Goal: Transaction & Acquisition: Purchase product/service

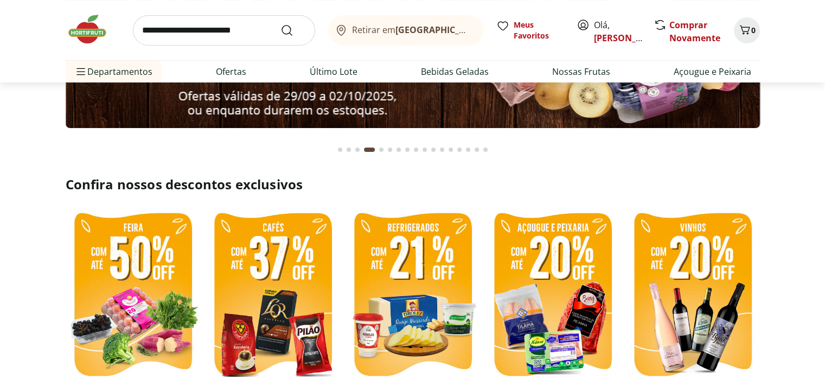
scroll to position [163, 0]
click at [228, 73] on link "Ofertas" at bounding box center [231, 71] width 30 height 13
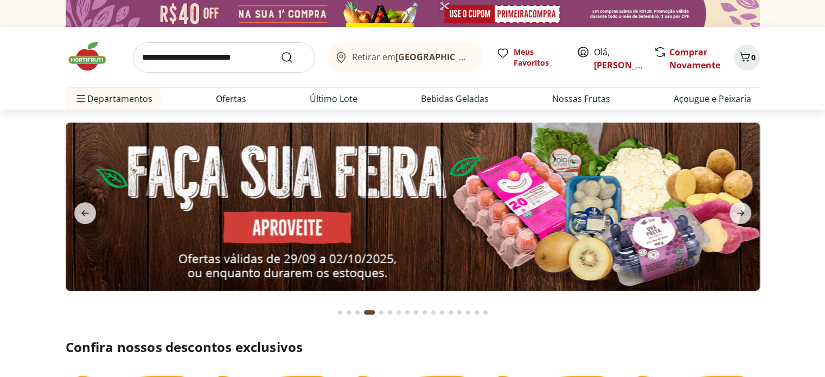
select select "**********"
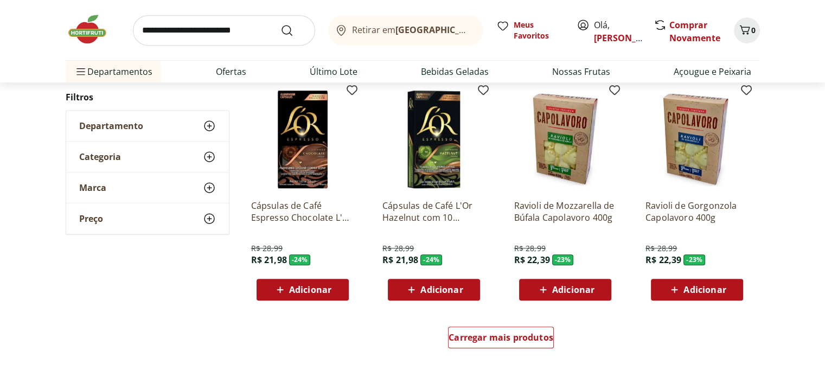
scroll to position [596, 0]
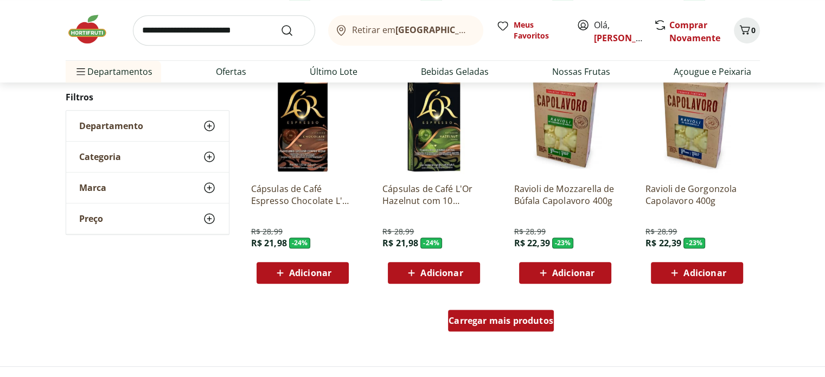
click at [512, 329] on div "Carregar mais produtos" at bounding box center [501, 321] width 106 height 22
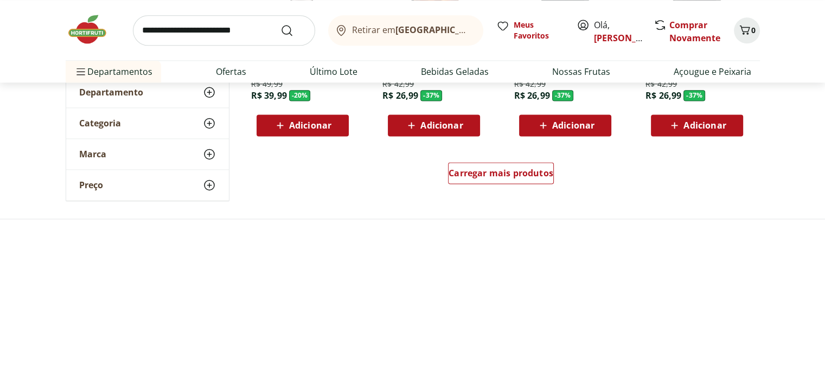
scroll to position [1464, 0]
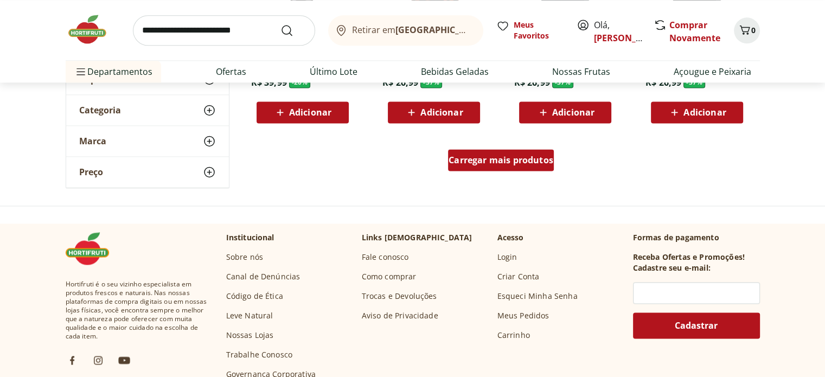
click at [490, 162] on span "Carregar mais produtos" at bounding box center [500, 160] width 105 height 9
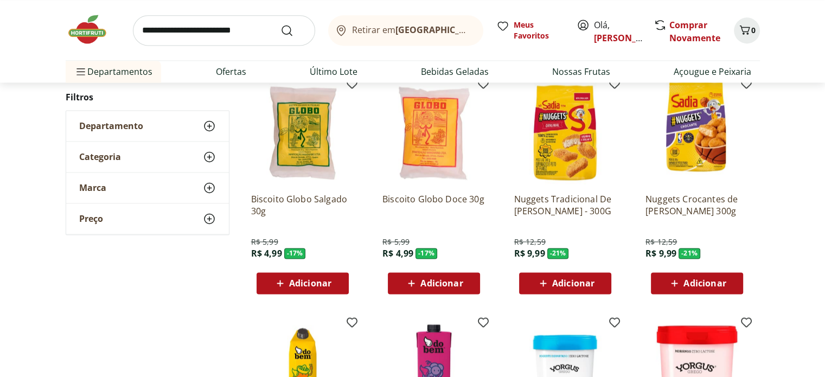
scroll to position [1735, 0]
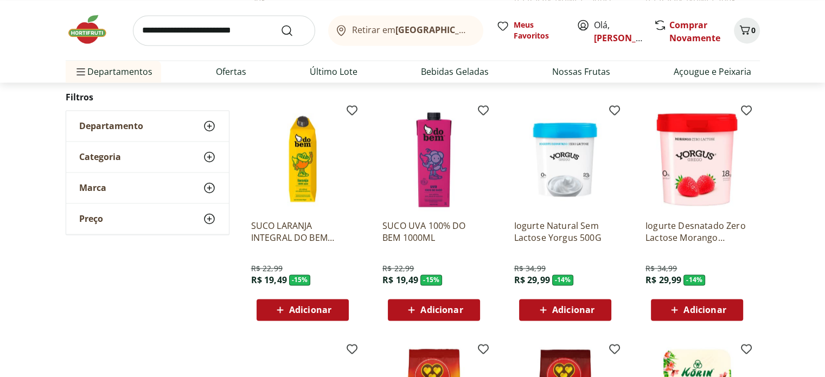
click at [704, 311] on span "Adicionar" at bounding box center [704, 309] width 42 height 9
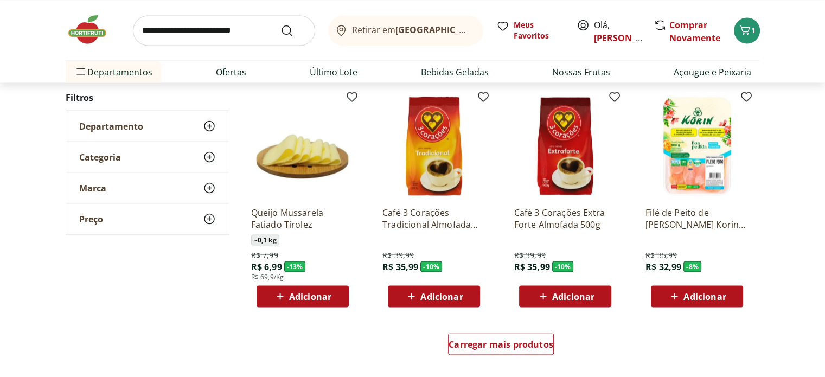
scroll to position [2006, 0]
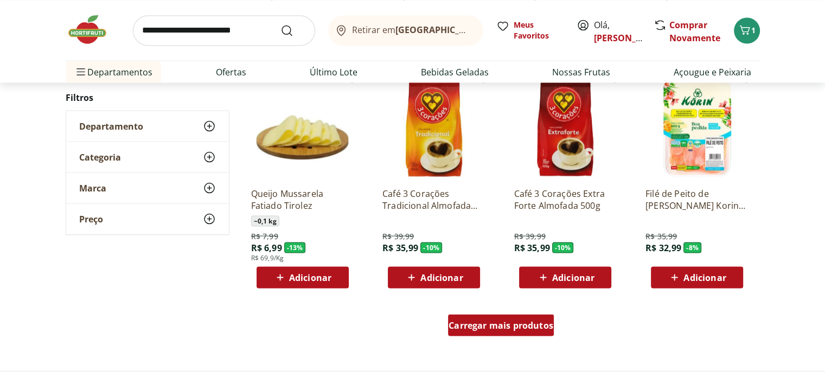
click at [497, 333] on div "Carregar mais produtos" at bounding box center [501, 325] width 106 height 22
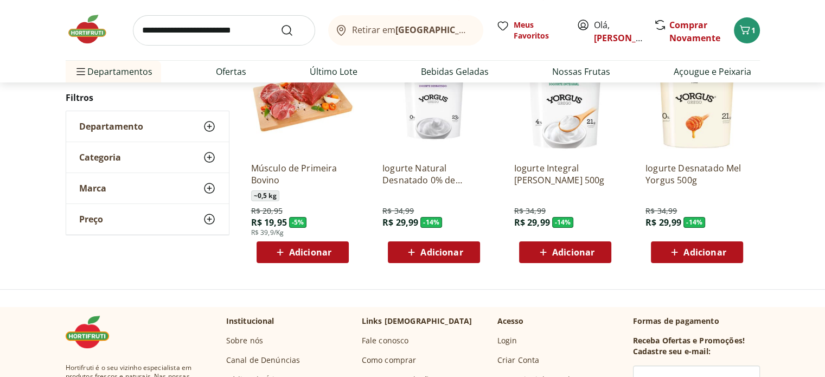
scroll to position [156, 0]
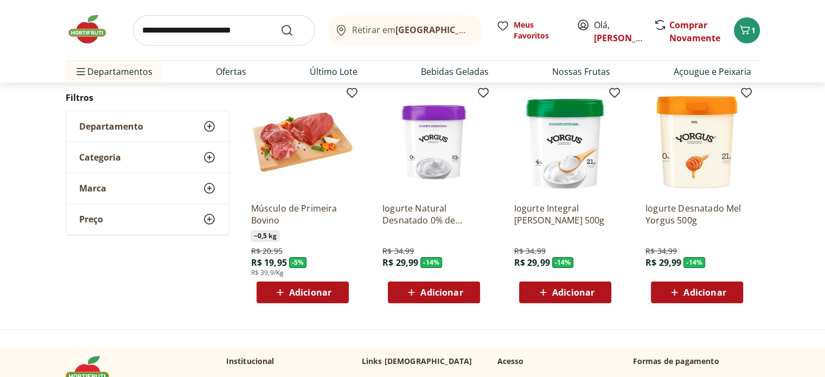
click at [426, 145] on img at bounding box center [433, 142] width 103 height 103
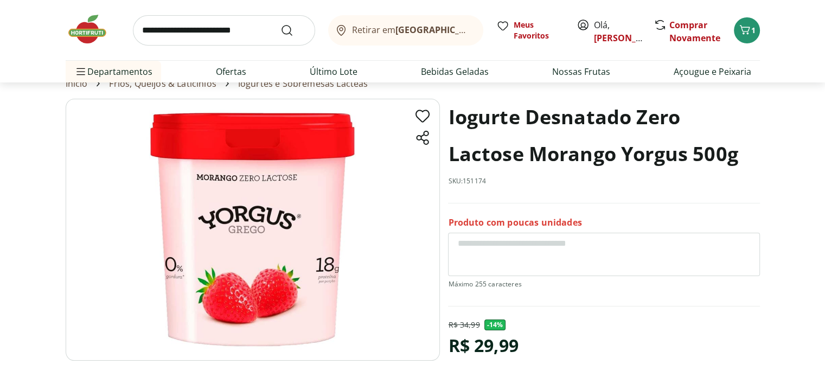
scroll to position [108, 0]
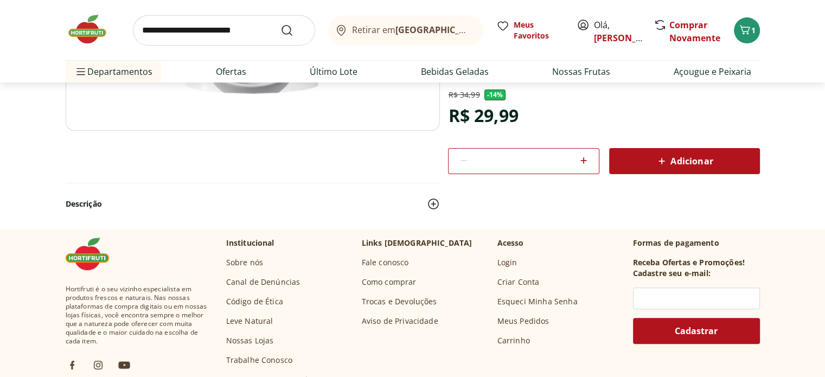
click at [679, 165] on span "Adicionar" at bounding box center [683, 161] width 57 height 13
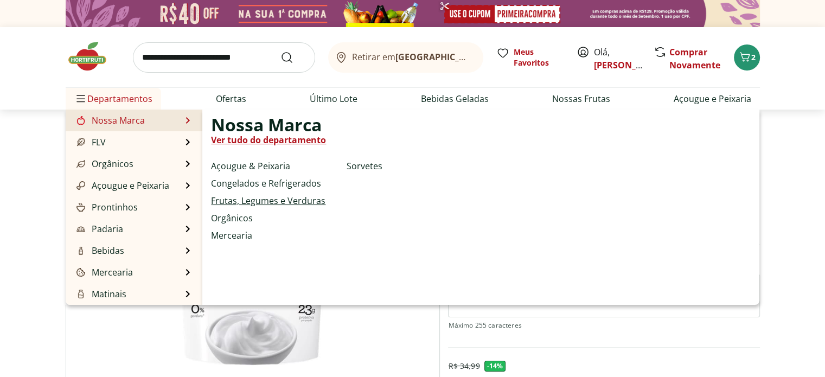
click at [255, 201] on link "Frutas, Legumes e Verduras" at bounding box center [268, 200] width 114 height 13
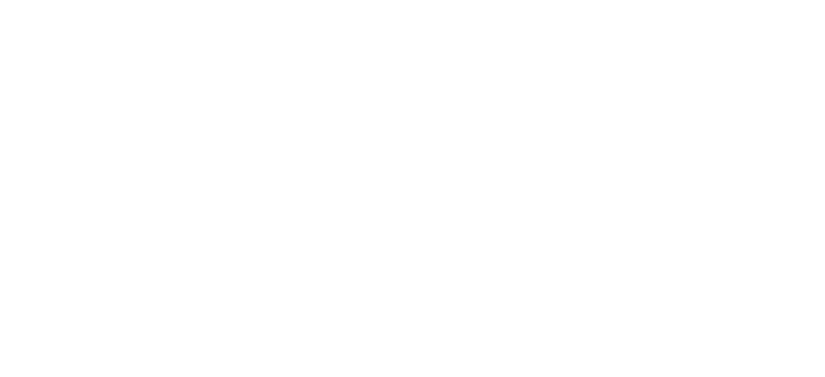
select select "**********"
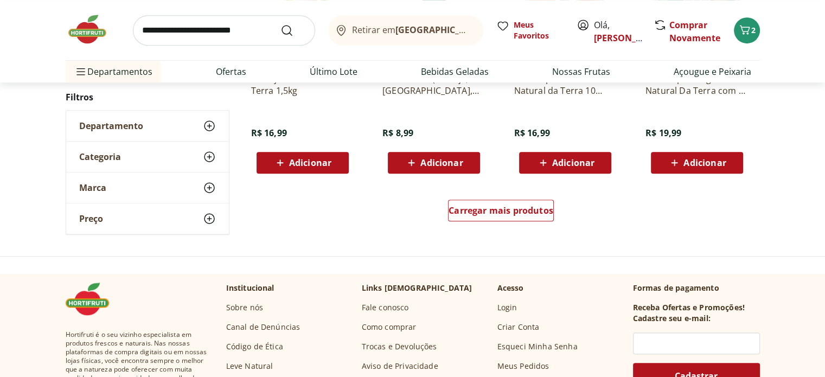
scroll to position [813, 0]
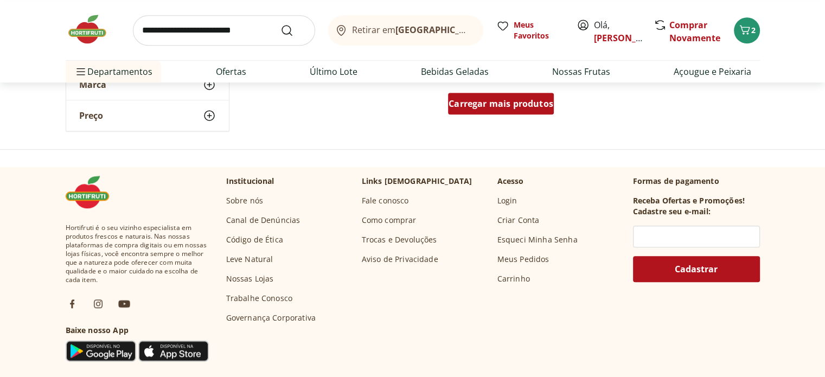
click at [474, 101] on span "Carregar mais produtos" at bounding box center [500, 103] width 105 height 9
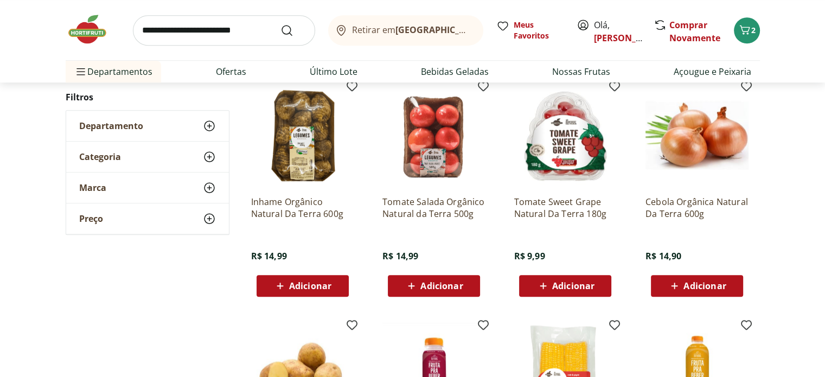
scroll to position [868, 0]
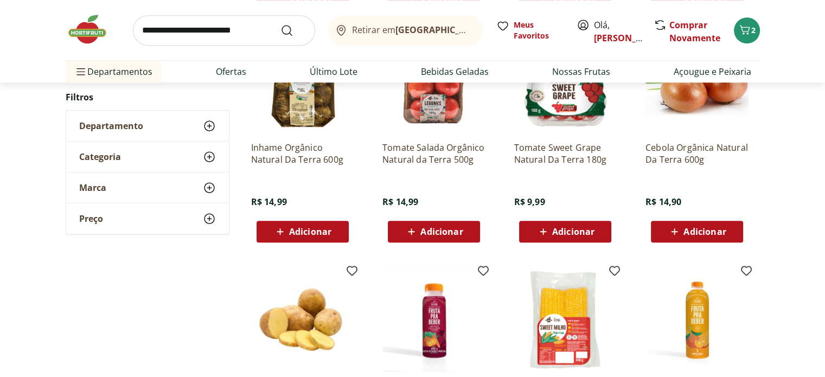
click at [574, 237] on span "Adicionar" at bounding box center [565, 231] width 58 height 13
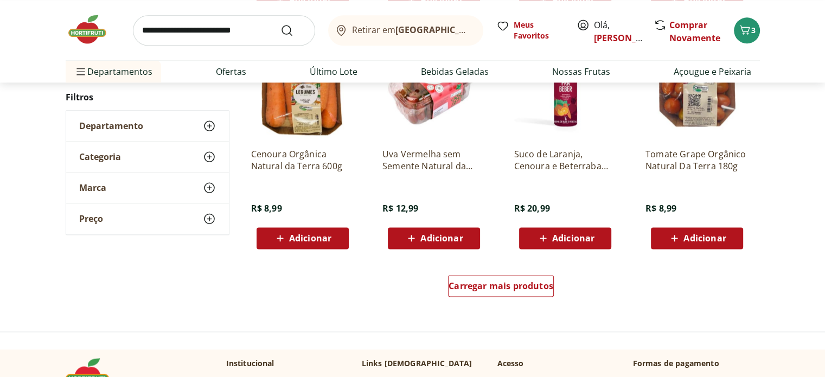
scroll to position [1355, 0]
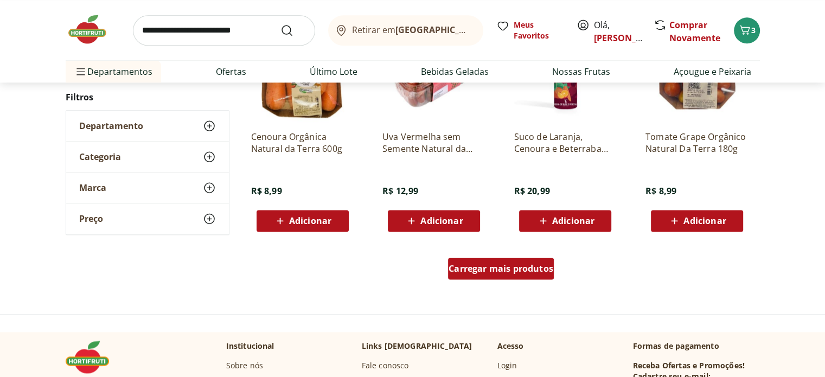
click at [526, 273] on span "Carregar mais produtos" at bounding box center [500, 268] width 105 height 9
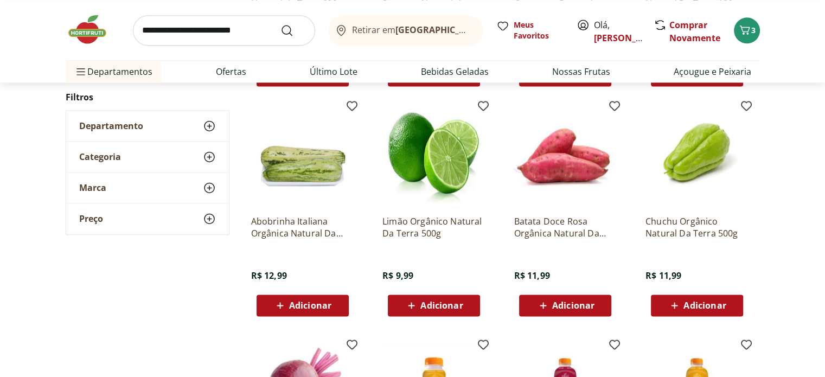
scroll to position [1518, 0]
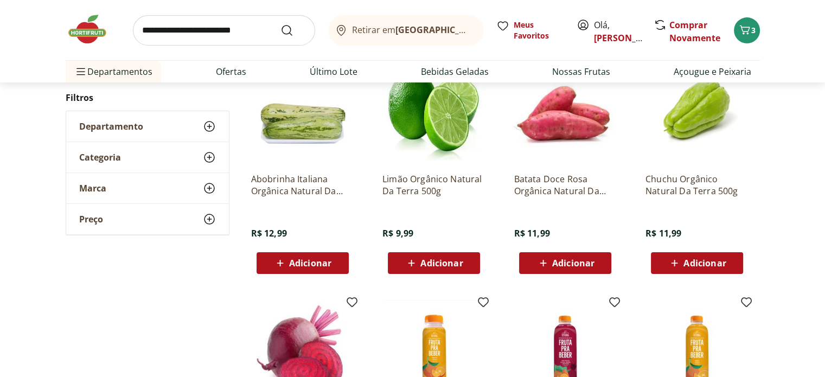
scroll to position [158, 0]
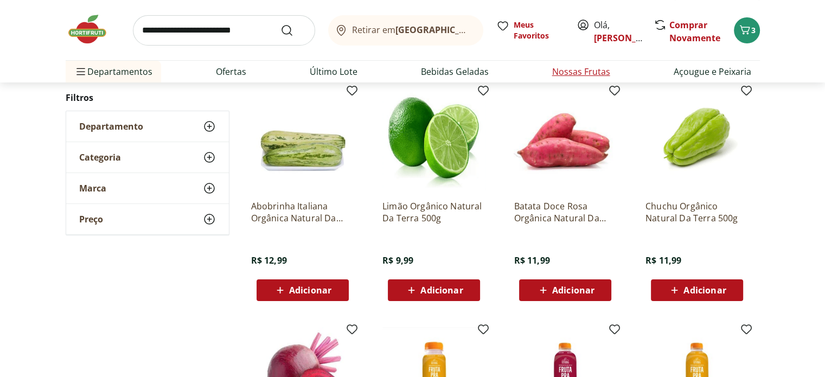
click at [596, 71] on link "Nossas Frutas" at bounding box center [581, 71] width 58 height 13
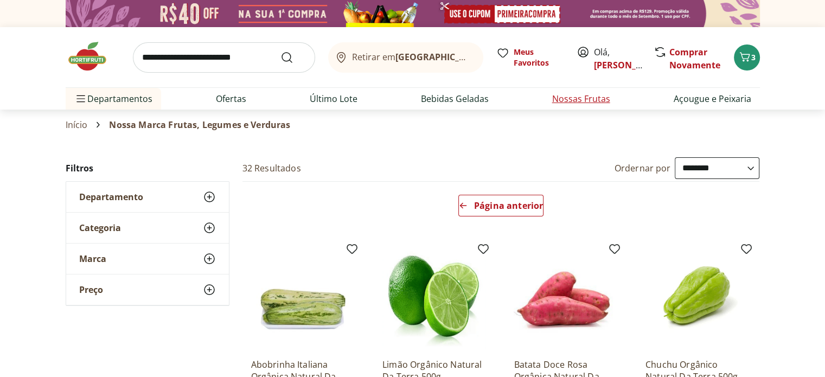
select select "**********"
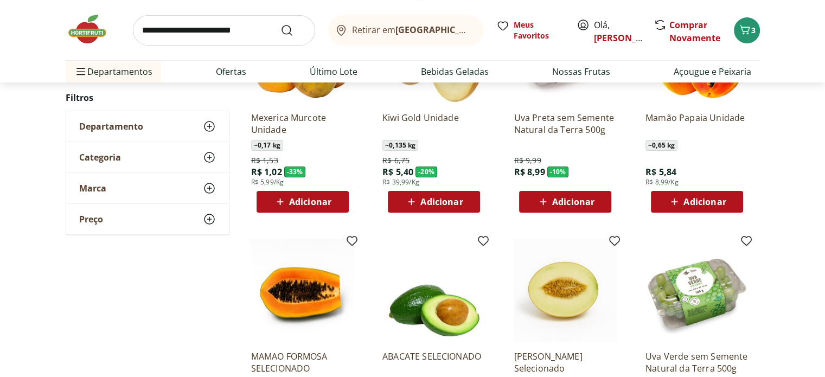
scroll to position [163, 0]
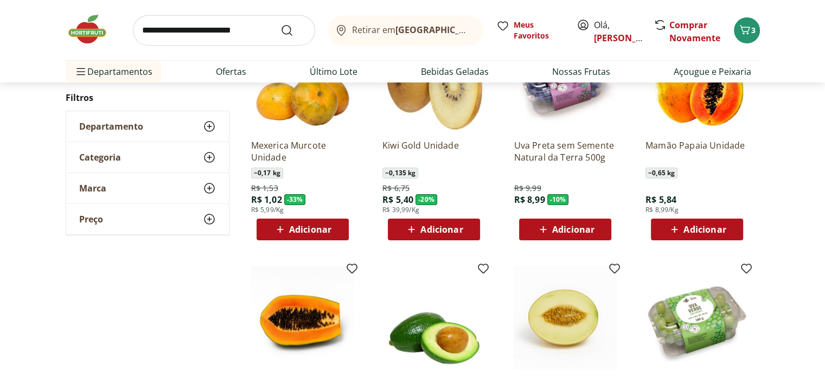
click at [706, 228] on span "Adicionar" at bounding box center [704, 229] width 42 height 9
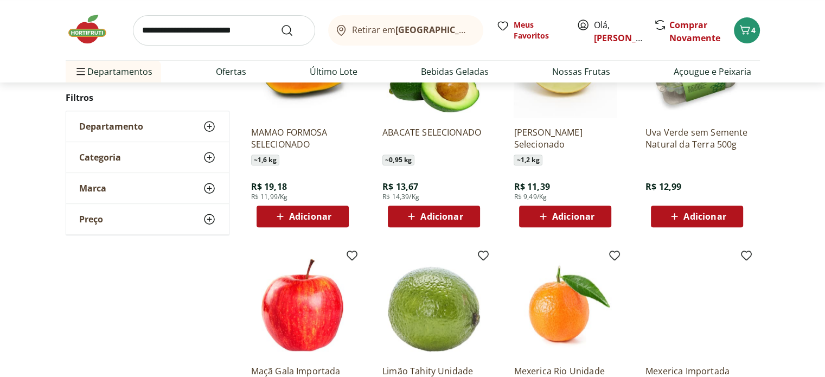
scroll to position [434, 0]
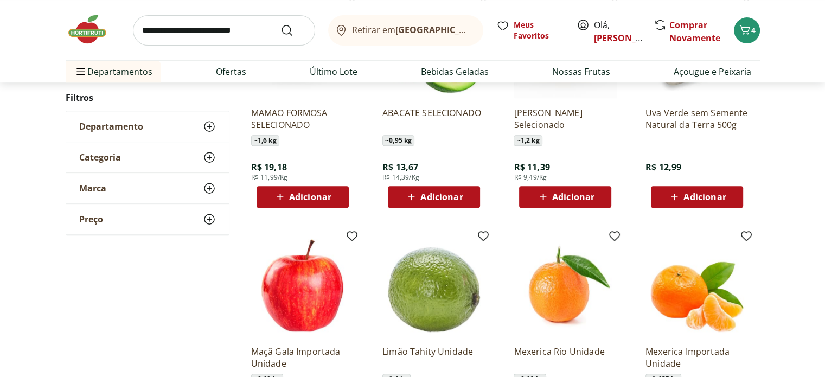
click at [568, 199] on span "Adicionar" at bounding box center [573, 196] width 42 height 9
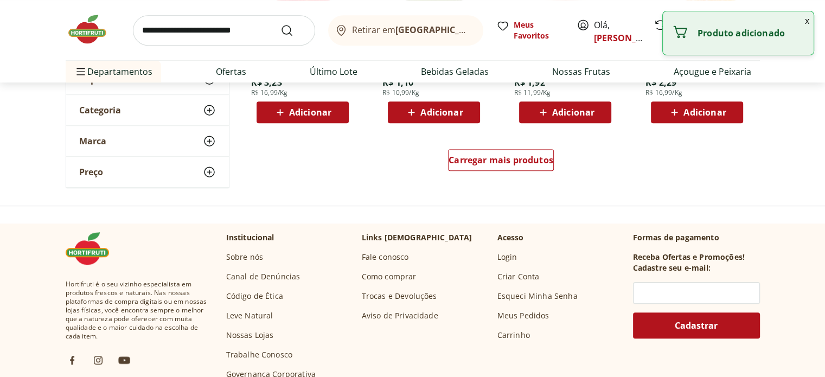
scroll to position [759, 0]
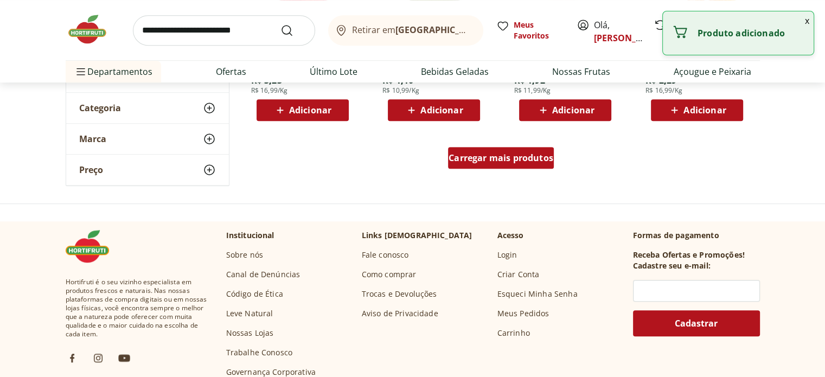
click at [516, 158] on span "Carregar mais produtos" at bounding box center [500, 157] width 105 height 9
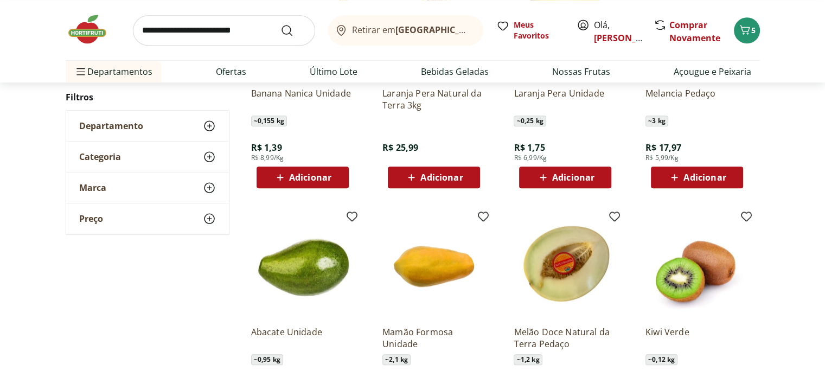
scroll to position [868, 0]
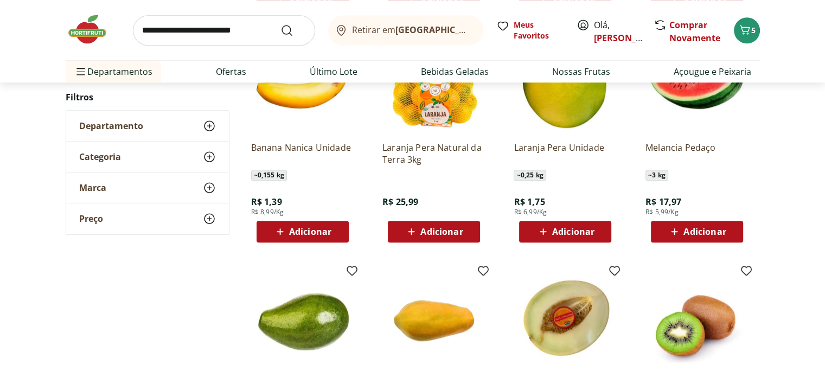
click at [702, 233] on span "Adicionar" at bounding box center [704, 231] width 42 height 9
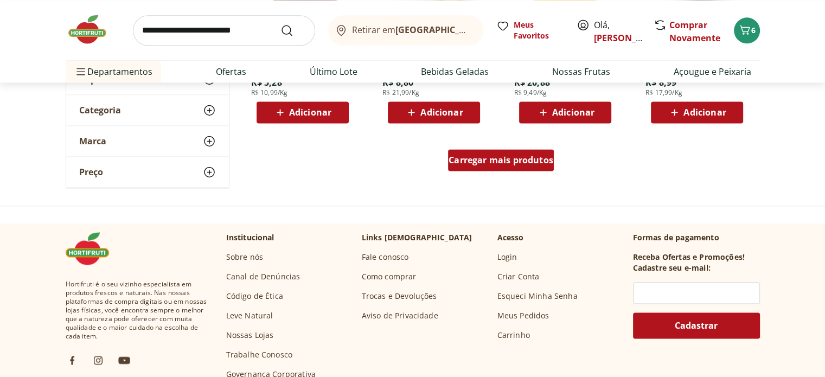
click at [497, 156] on span "Carregar mais produtos" at bounding box center [500, 160] width 105 height 9
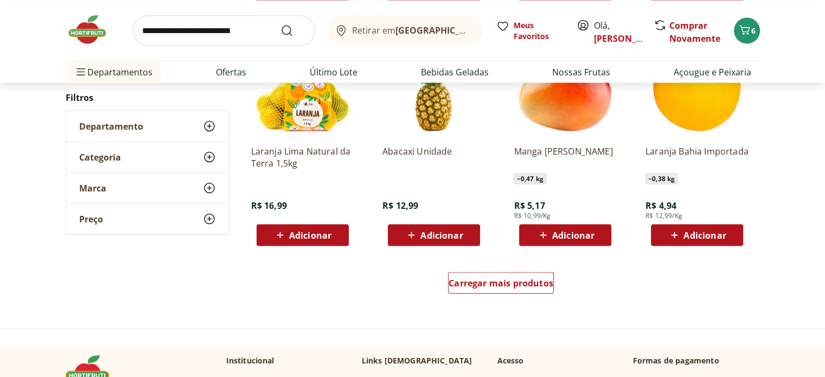
scroll to position [2115, 0]
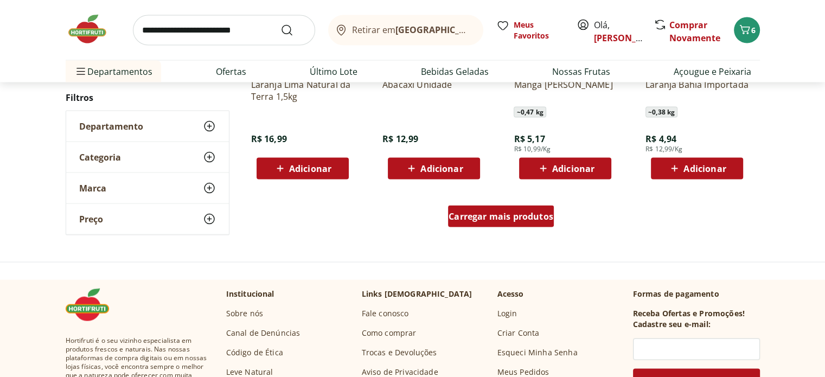
click at [523, 207] on div "Carregar mais produtos" at bounding box center [501, 216] width 106 height 22
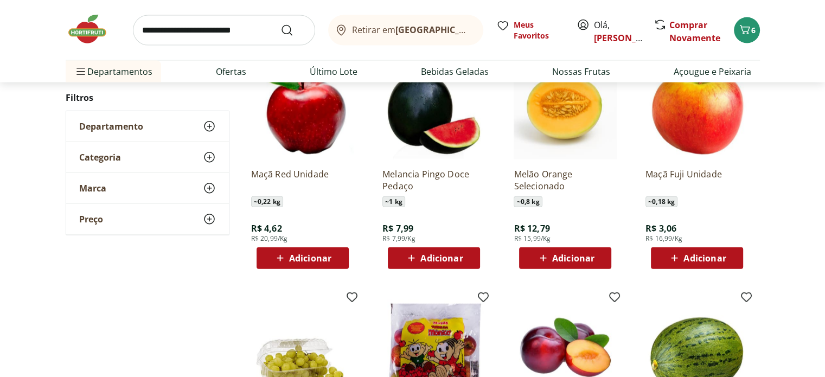
scroll to position [2494, 0]
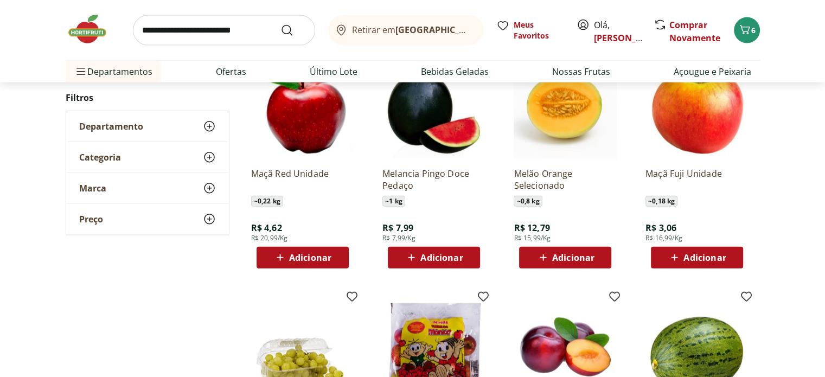
click at [295, 259] on span "Adicionar" at bounding box center [310, 257] width 42 height 9
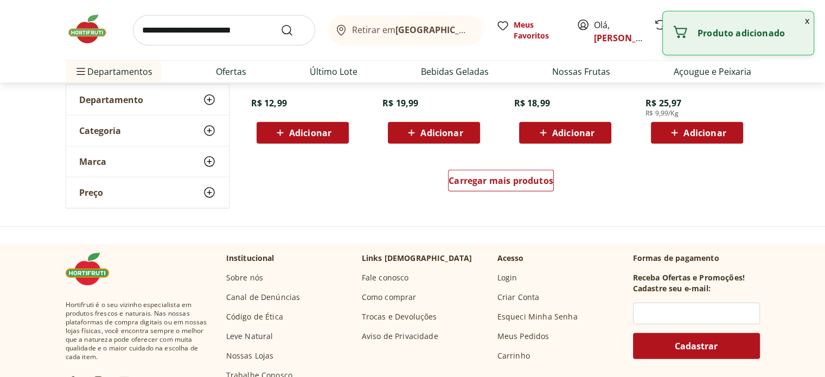
scroll to position [2874, 0]
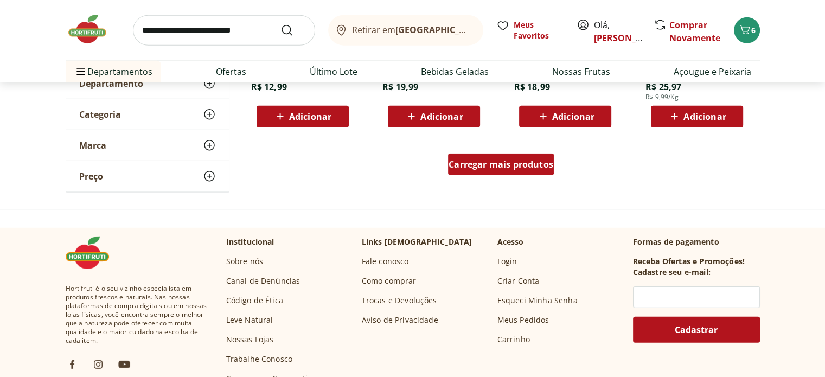
click at [503, 166] on span "Carregar mais produtos" at bounding box center [500, 164] width 105 height 9
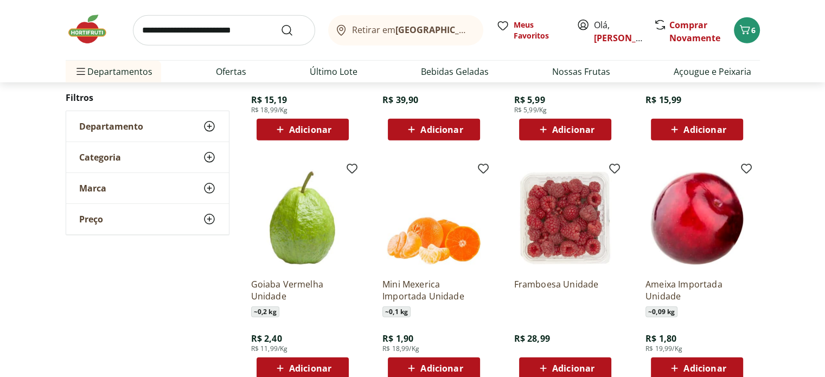
scroll to position [2982, 0]
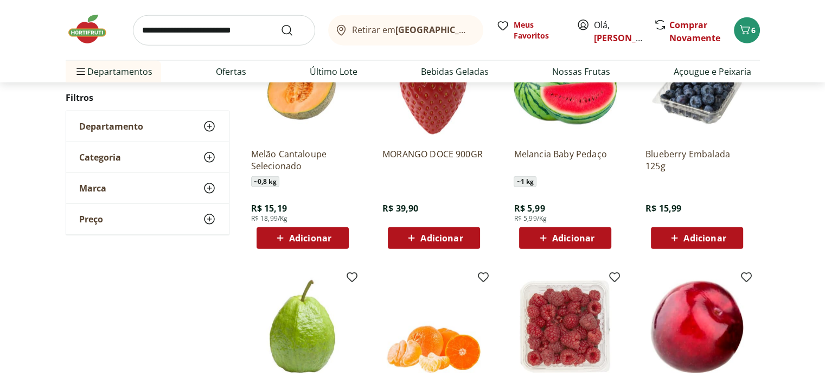
click at [713, 234] on span "Adicionar" at bounding box center [704, 238] width 42 height 9
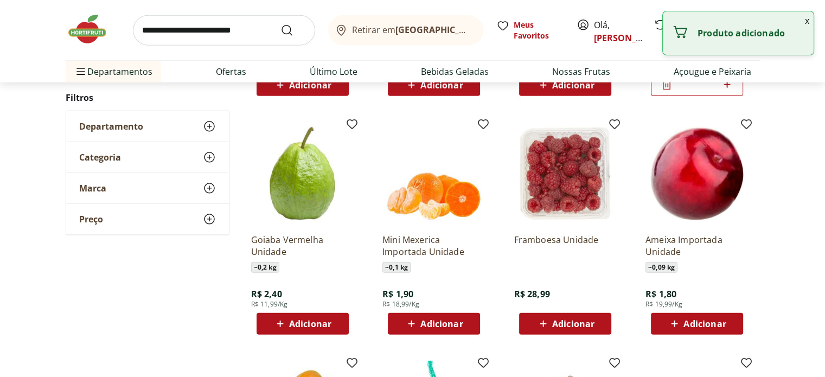
scroll to position [3145, 0]
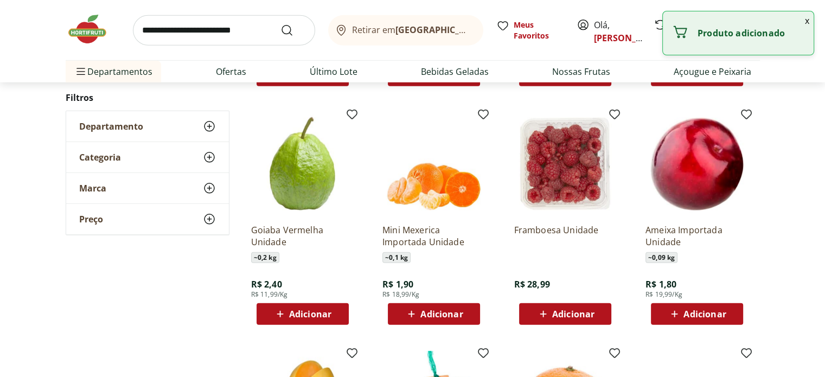
click at [567, 312] on span "Adicionar" at bounding box center [573, 314] width 42 height 9
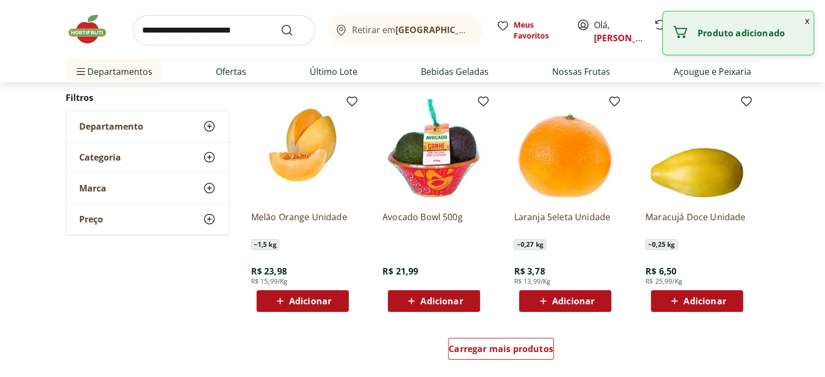
scroll to position [3416, 0]
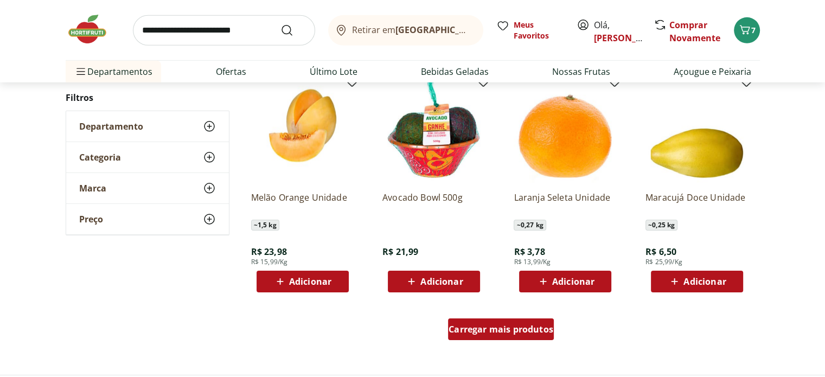
click at [495, 325] on span "Carregar mais produtos" at bounding box center [500, 329] width 105 height 9
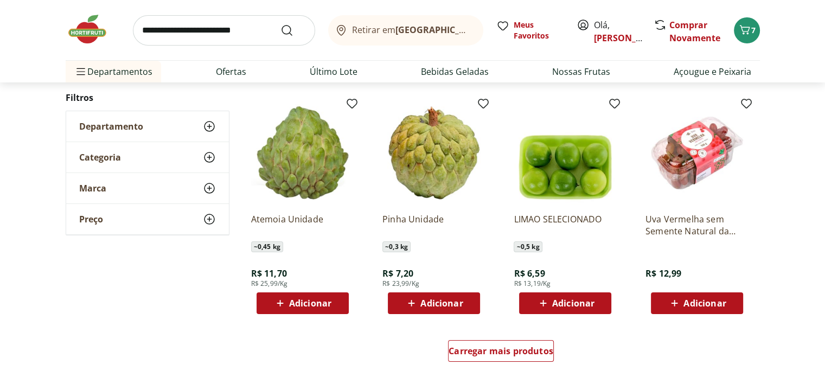
scroll to position [4121, 0]
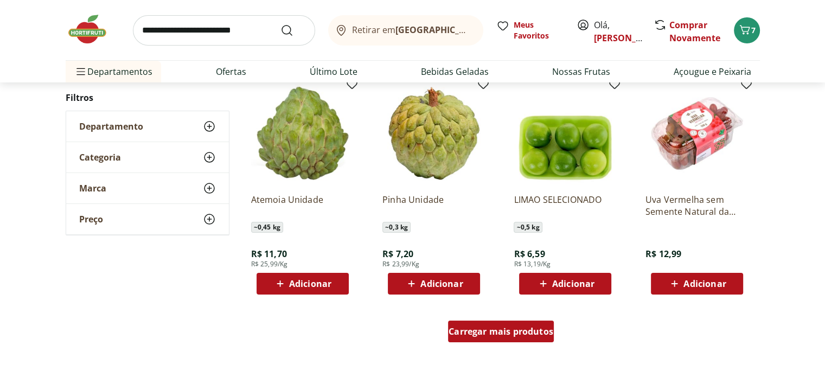
click at [519, 334] on span "Carregar mais produtos" at bounding box center [500, 331] width 105 height 9
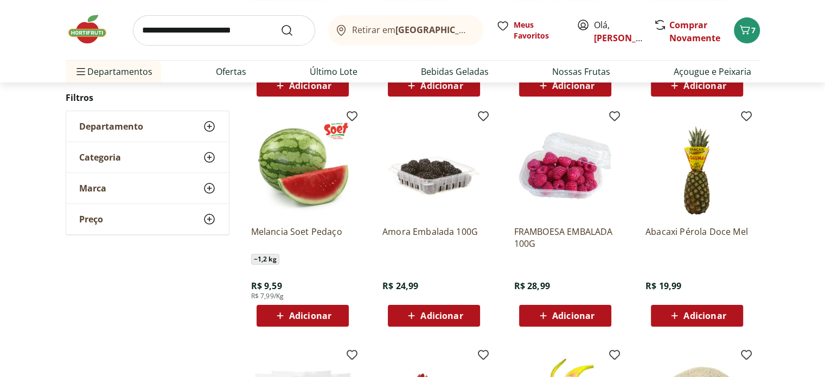
scroll to position [4338, 0]
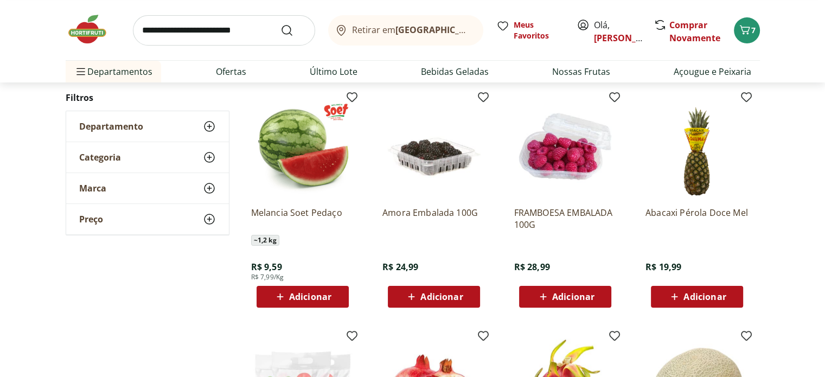
click at [446, 302] on span "Adicionar" at bounding box center [433, 296] width 58 height 13
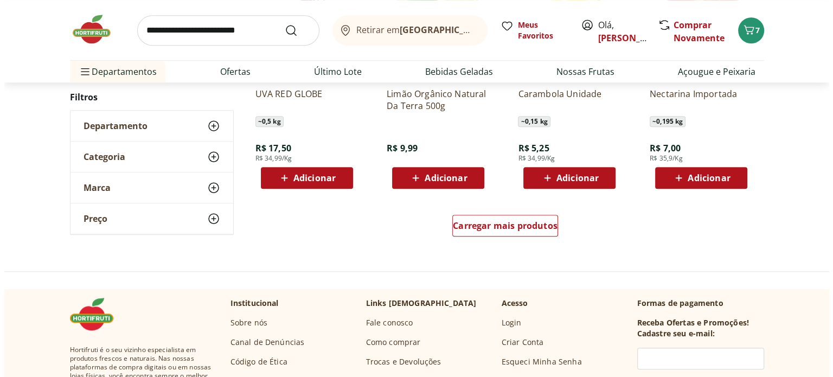
scroll to position [4934, 0]
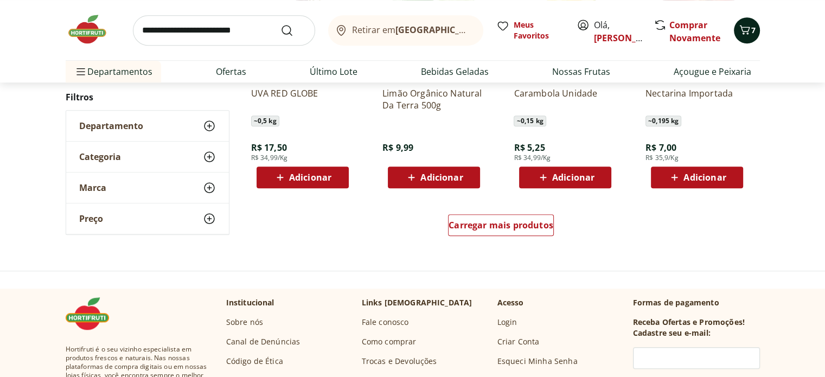
click at [754, 30] on span "7" at bounding box center [753, 30] width 4 height 10
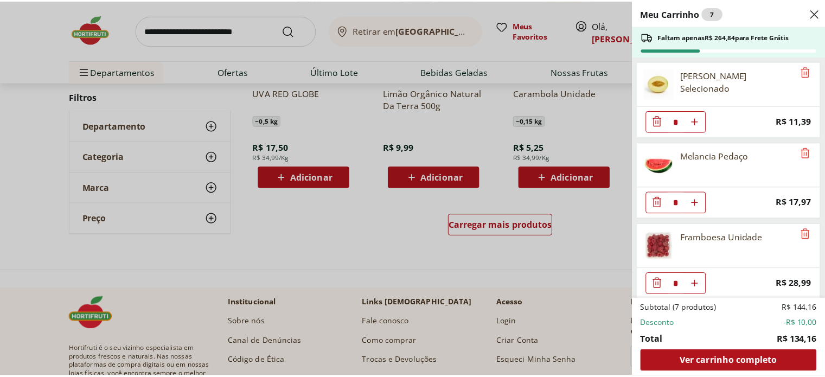
scroll to position [326, 0]
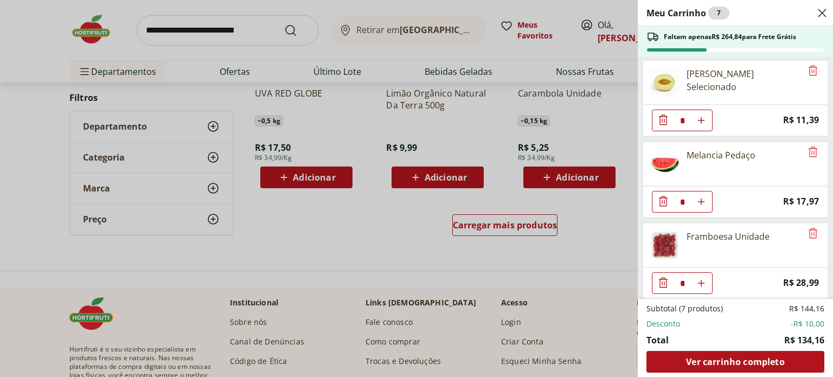
click at [547, 273] on div "Meu Carrinho 7 Faltam apenas R$ 264,84 para Frete Grátis Iogurte Desnatado Zero…" at bounding box center [416, 188] width 833 height 377
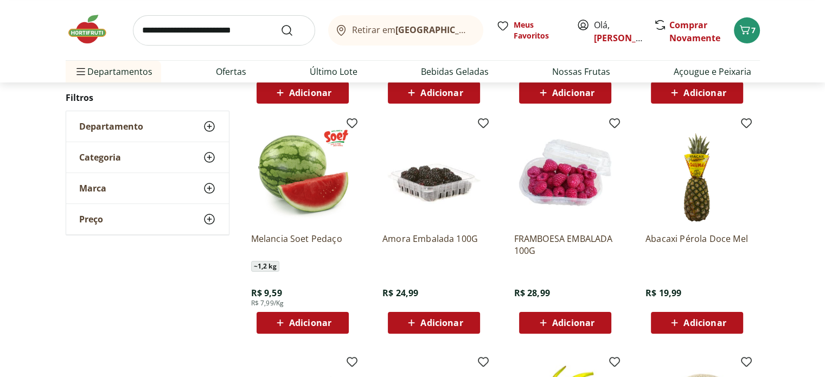
scroll to position [4338, 0]
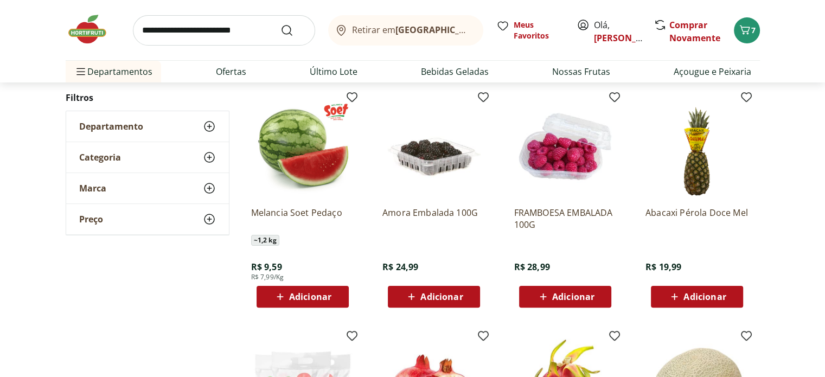
click at [430, 299] on span "Adicionar" at bounding box center [441, 296] width 42 height 9
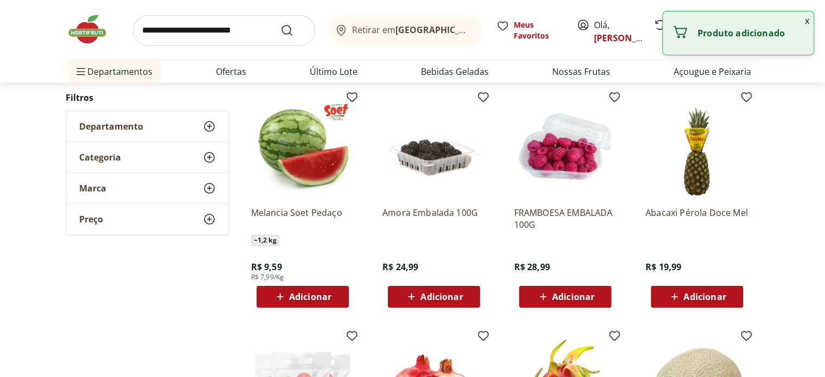
click at [550, 298] on span "Adicionar" at bounding box center [565, 296] width 58 height 13
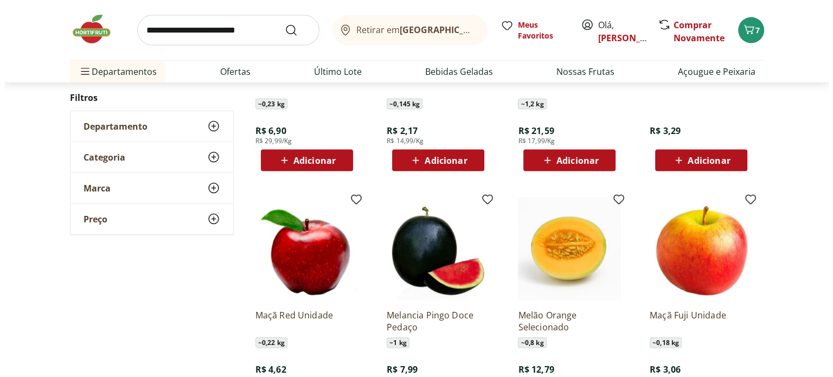
scroll to position [2273, 0]
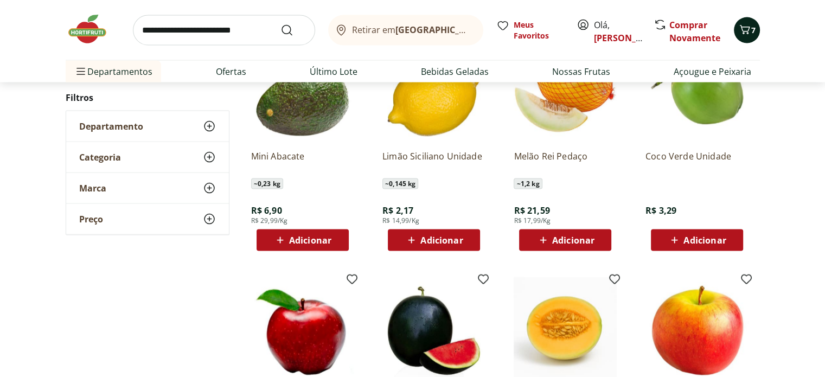
click at [743, 33] on icon "Carrinho" at bounding box center [744, 29] width 10 height 9
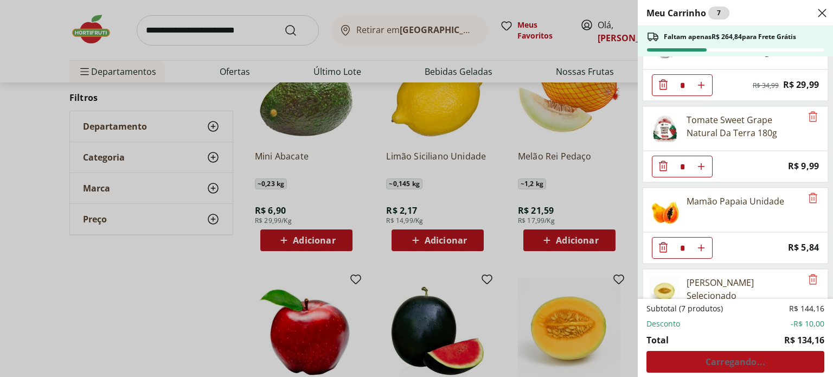
scroll to position [326, 0]
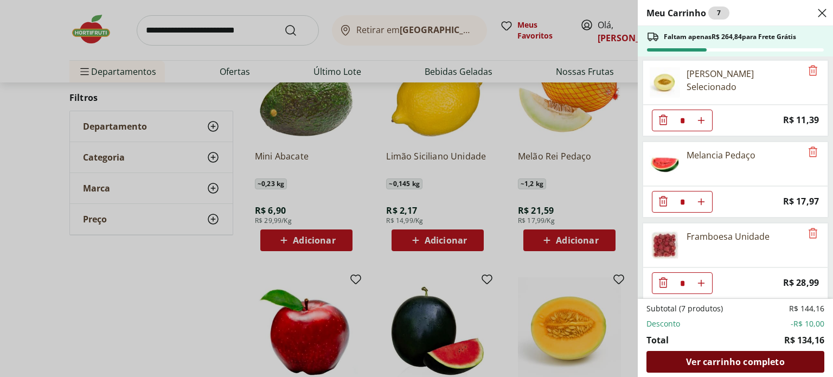
click at [761, 368] on div "Ver carrinho completo" at bounding box center [735, 362] width 178 height 22
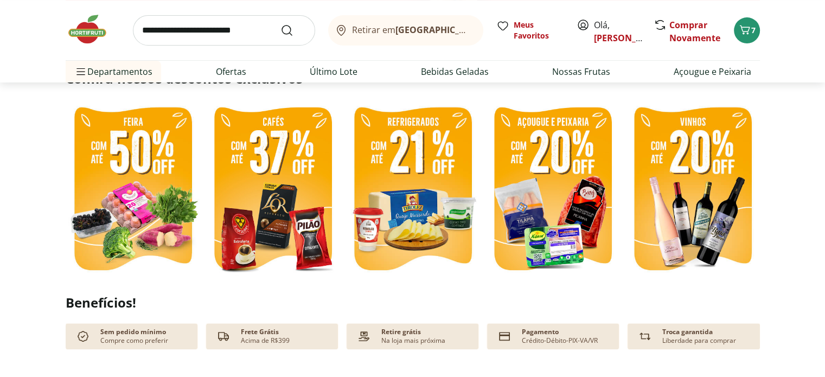
scroll to position [271, 0]
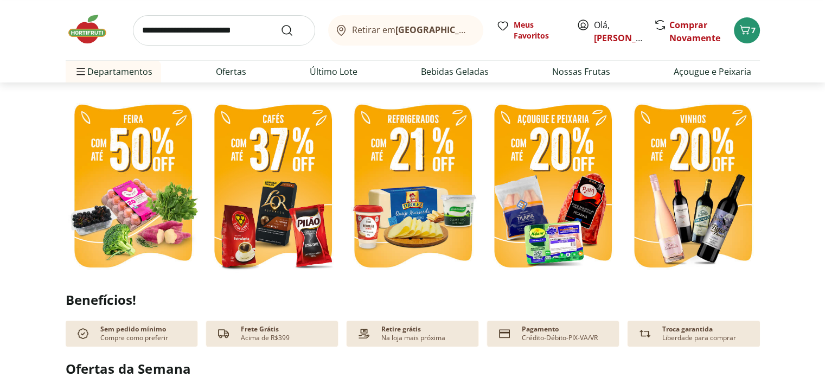
click at [552, 159] on img at bounding box center [552, 187] width 134 height 179
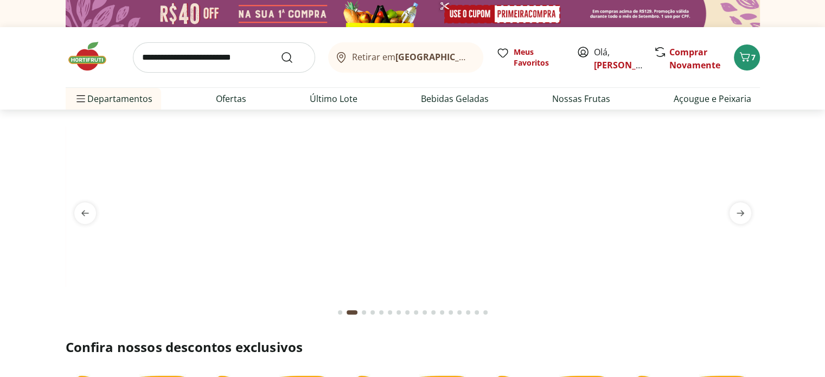
select select "**********"
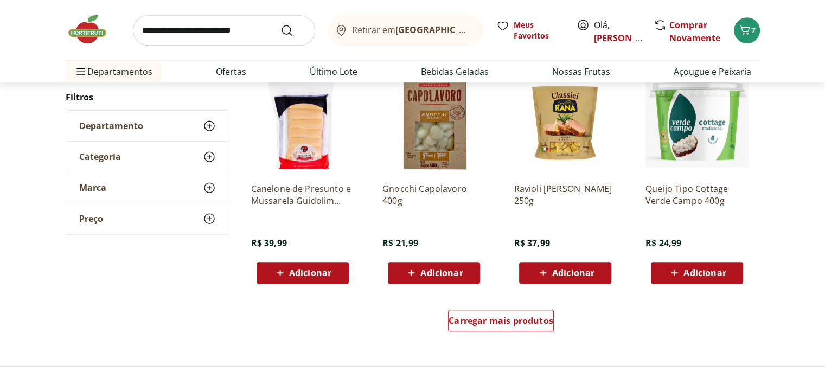
scroll to position [651, 0]
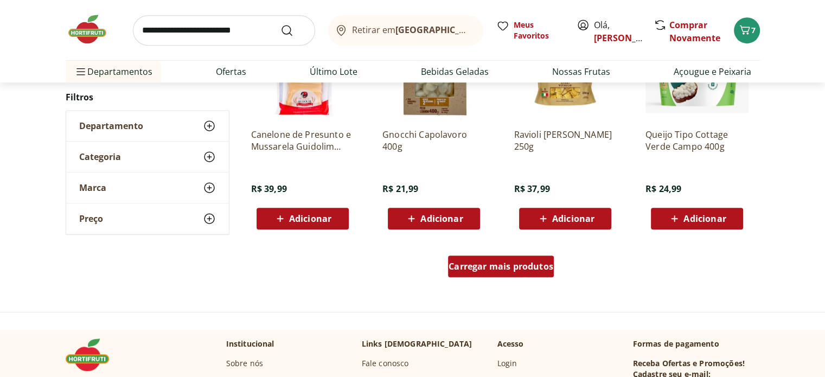
click at [518, 269] on span "Carregar mais produtos" at bounding box center [500, 266] width 105 height 9
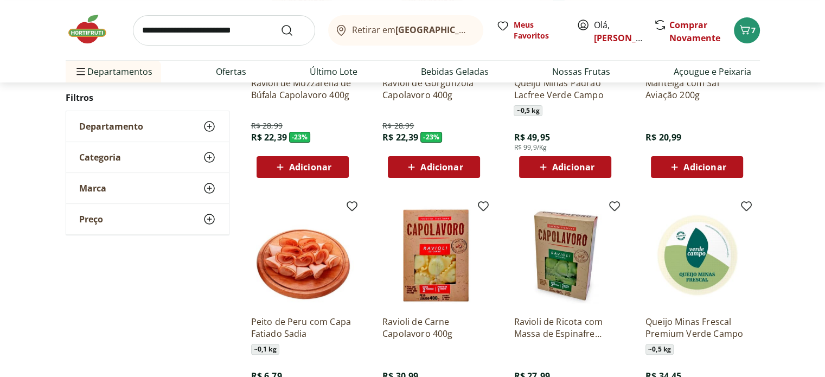
scroll to position [54, 0]
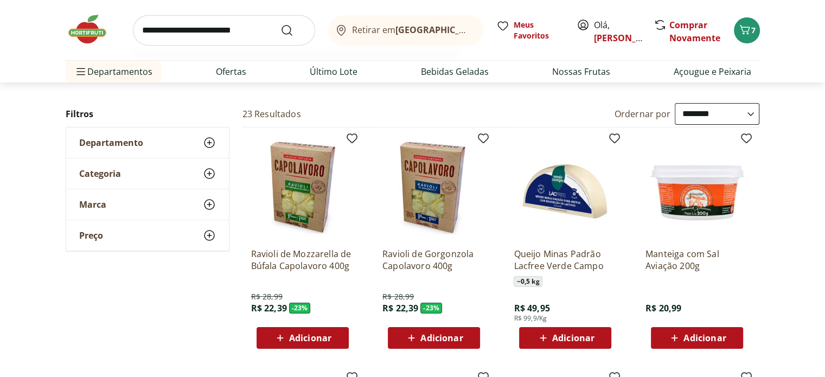
click at [226, 29] on input "search" at bounding box center [224, 30] width 182 height 30
type input "******"
click at [280, 24] on button "Submit Search" at bounding box center [293, 30] width 26 height 13
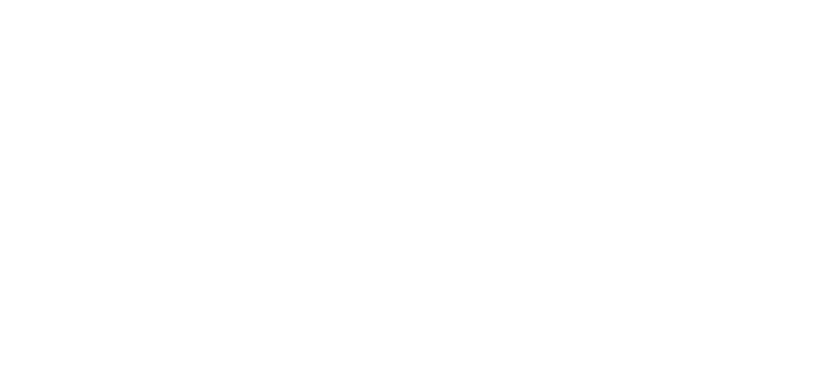
select select "**********"
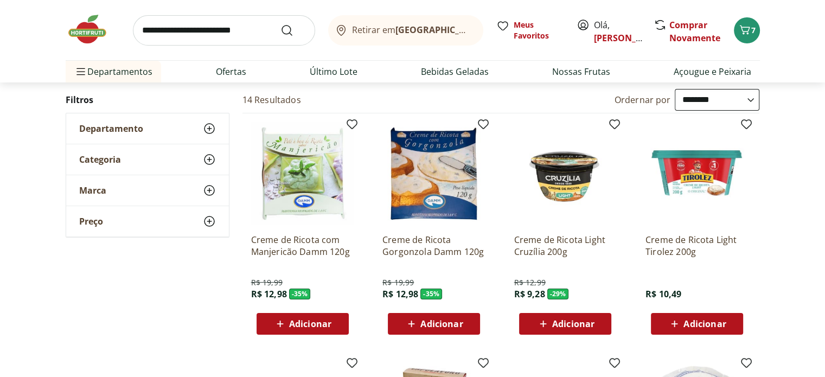
scroll to position [108, 0]
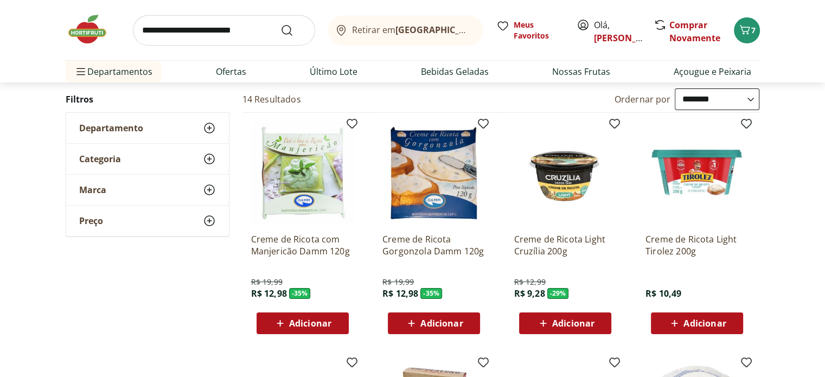
click at [558, 325] on span "Adicionar" at bounding box center [573, 323] width 42 height 9
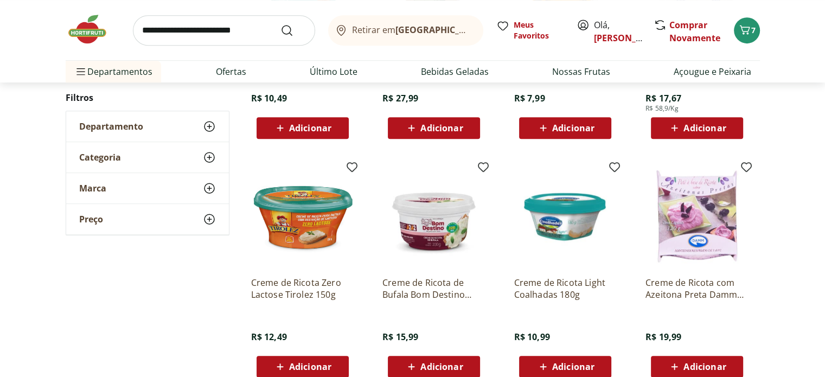
scroll to position [325, 0]
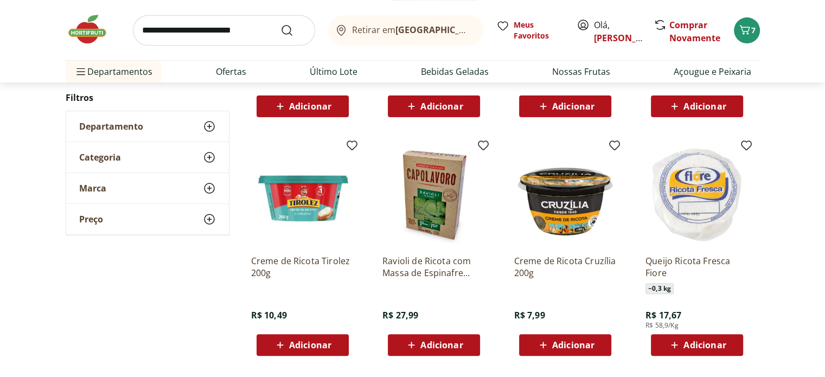
click at [679, 195] on img at bounding box center [696, 194] width 103 height 103
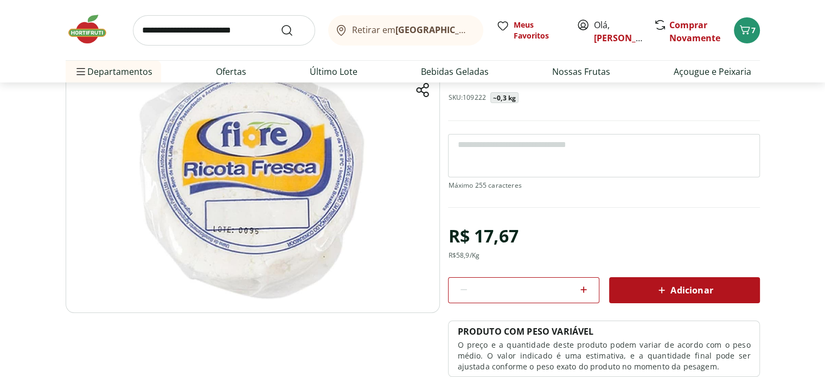
scroll to position [108, 0]
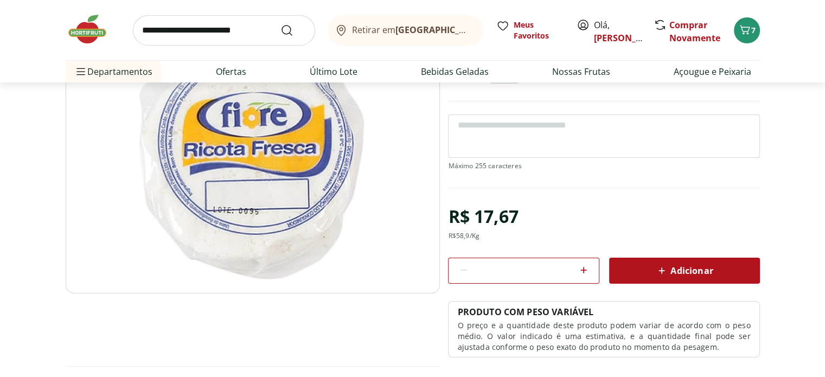
scroll to position [325, 0]
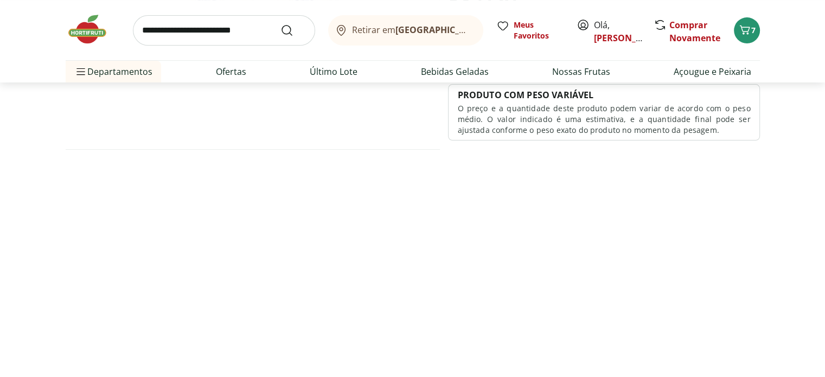
select select "**********"
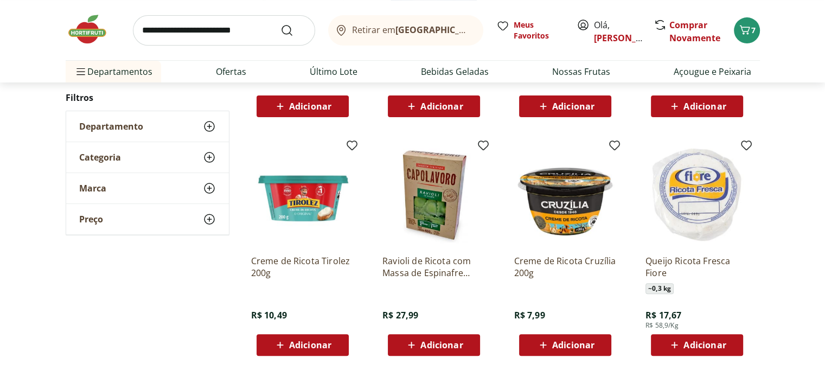
scroll to position [380, 0]
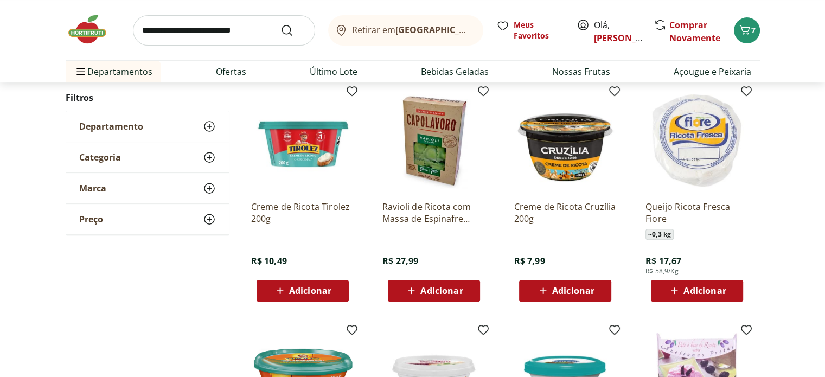
click at [702, 288] on span "Adicionar" at bounding box center [704, 290] width 42 height 9
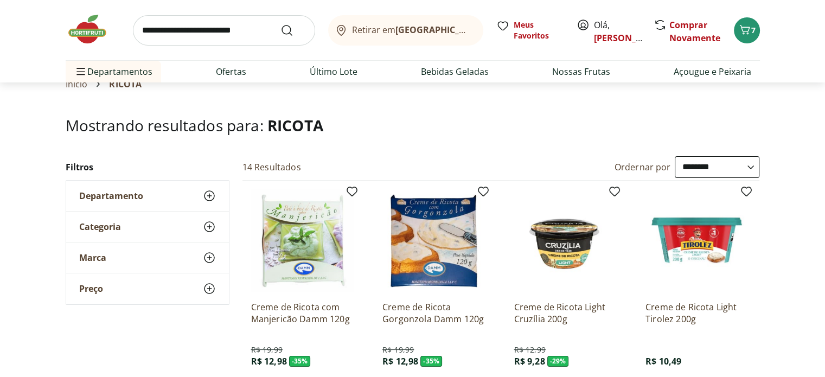
scroll to position [0, 0]
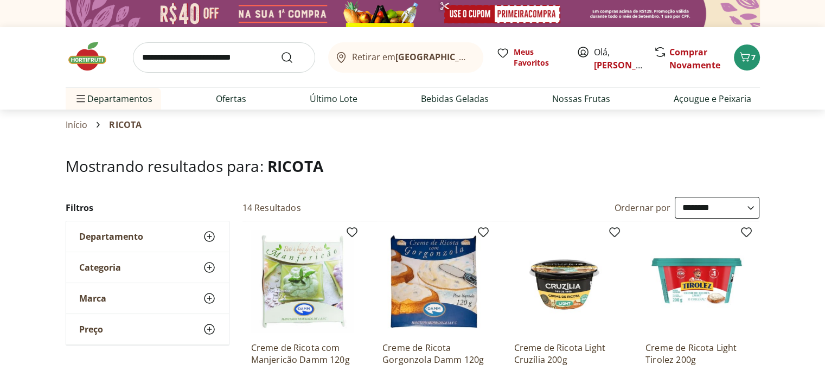
click at [241, 58] on input "search" at bounding box center [224, 57] width 182 height 30
type input "******"
click at [280, 51] on button "Submit Search" at bounding box center [293, 57] width 26 height 13
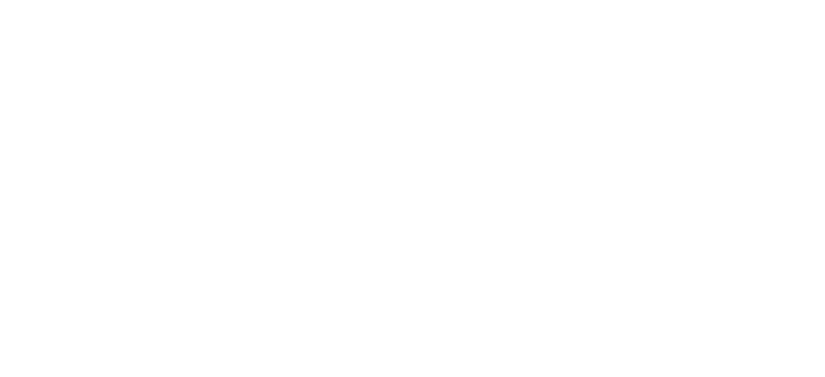
select select "**********"
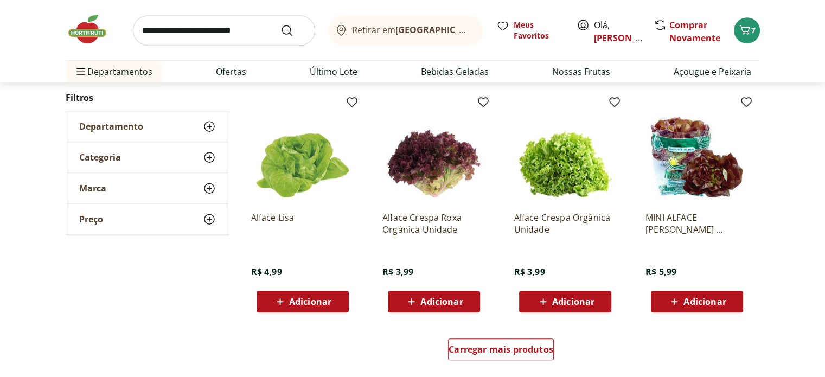
scroll to position [759, 0]
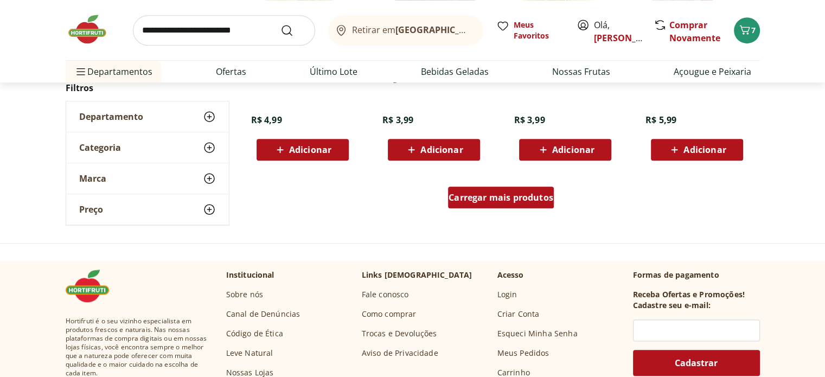
click at [525, 201] on span "Carregar mais produtos" at bounding box center [500, 197] width 105 height 9
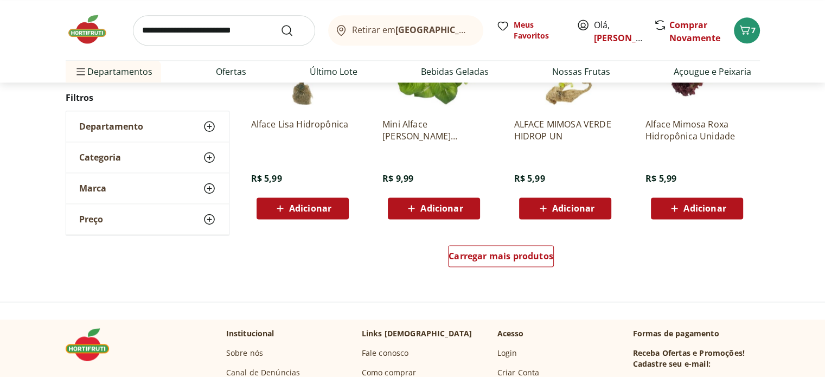
scroll to position [1410, 0]
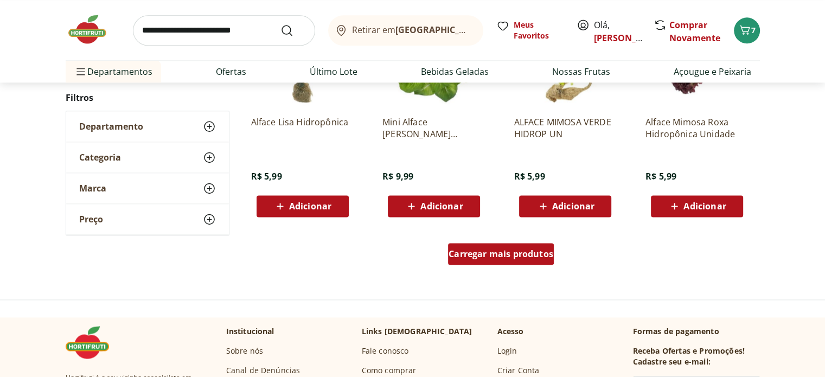
click at [492, 252] on span "Carregar mais produtos" at bounding box center [500, 253] width 105 height 9
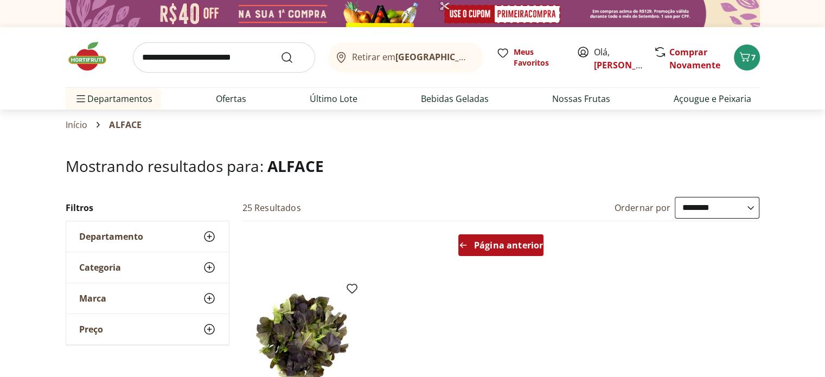
click at [485, 241] on span "Página anterior" at bounding box center [508, 245] width 69 height 9
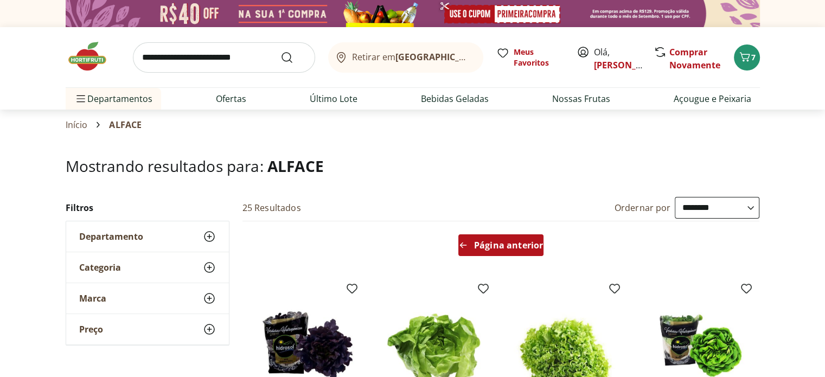
click at [495, 247] on span "Página anterior" at bounding box center [508, 245] width 69 height 9
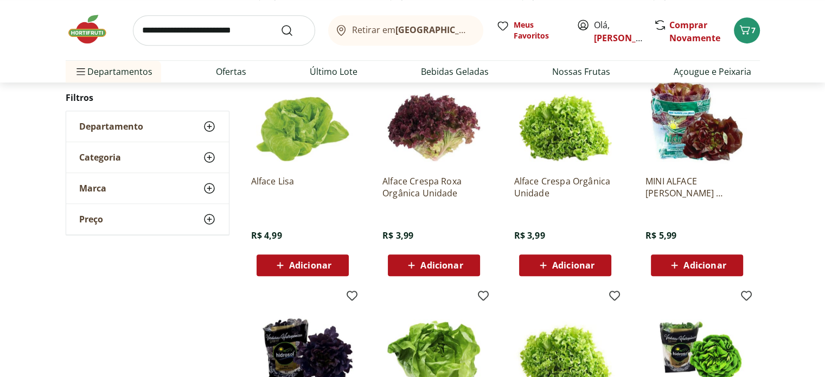
scroll to position [651, 0]
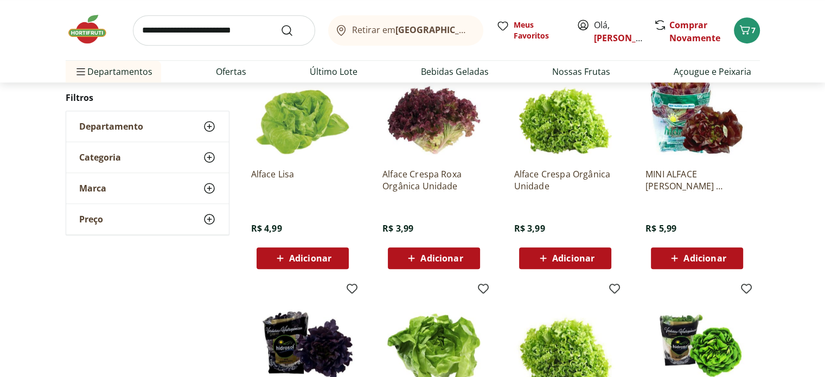
click at [556, 254] on span "Adicionar" at bounding box center [573, 258] width 42 height 9
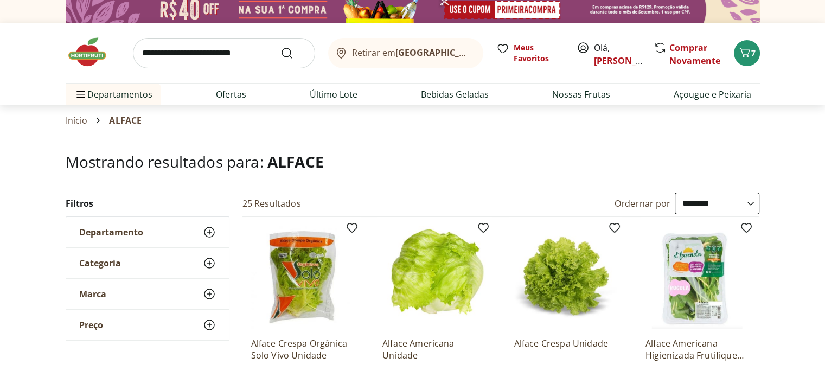
scroll to position [0, 0]
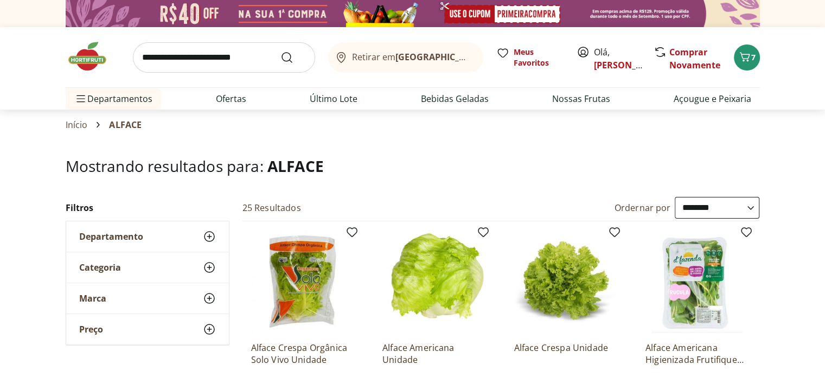
click at [204, 57] on input "search" at bounding box center [224, 57] width 182 height 30
type input "*******"
click at [280, 51] on button "Submit Search" at bounding box center [293, 57] width 26 height 13
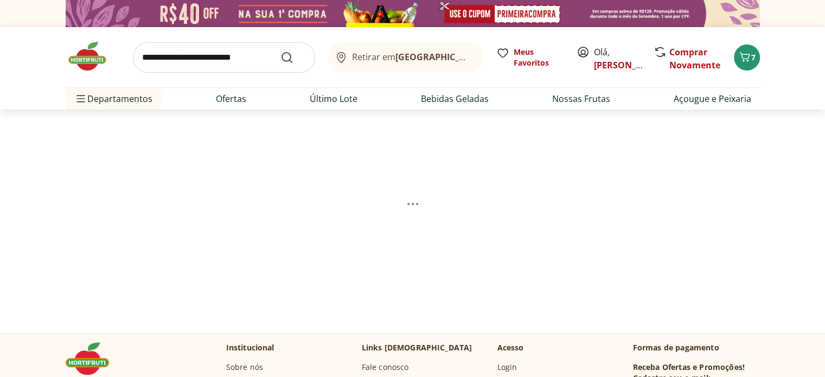
select select "**********"
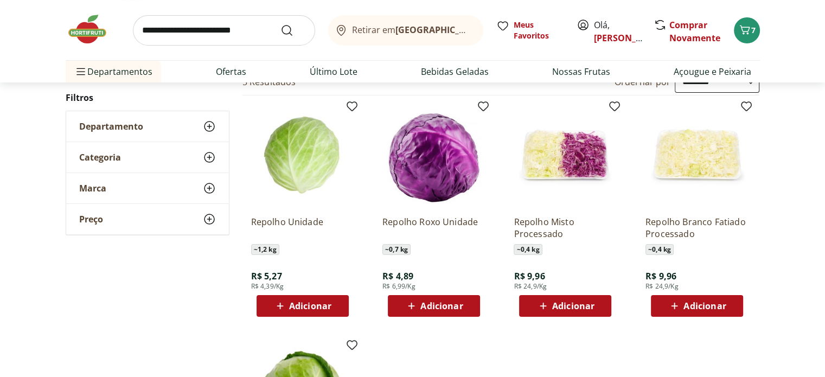
scroll to position [108, 0]
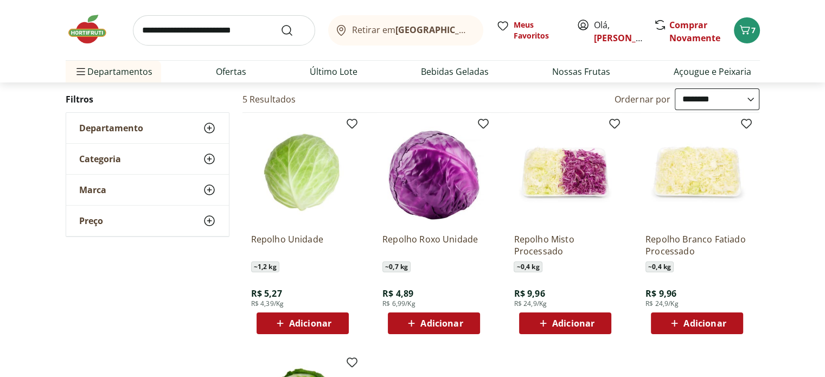
click at [311, 326] on span "Adicionar" at bounding box center [310, 323] width 42 height 9
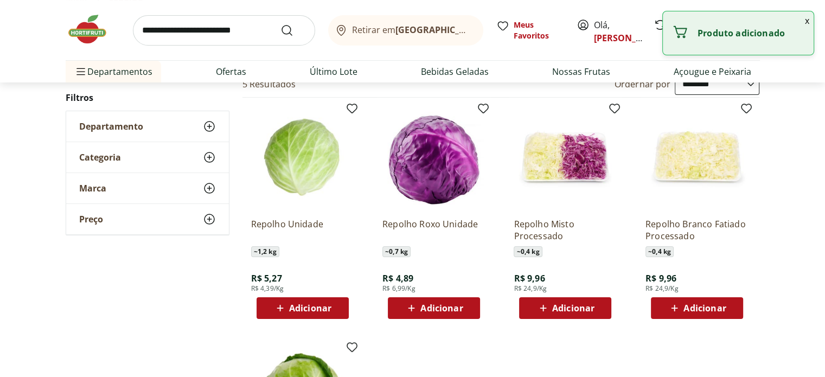
scroll to position [0, 0]
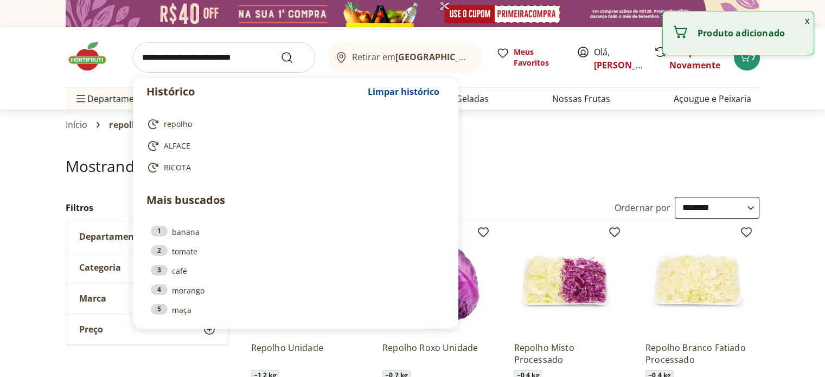
click at [220, 56] on input "search" at bounding box center [224, 57] width 182 height 30
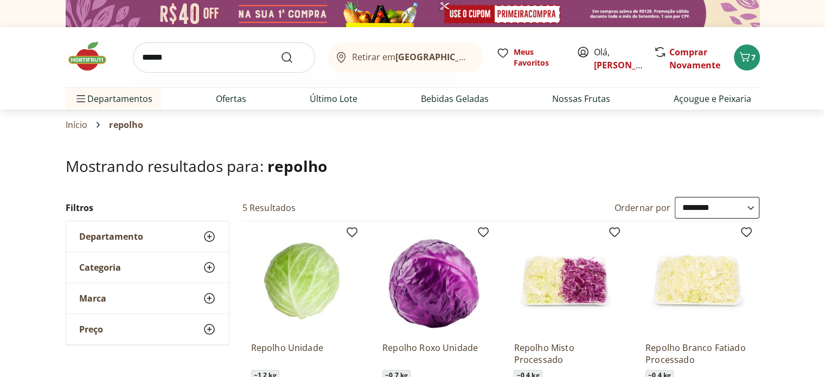
type input "******"
click at [280, 51] on button "Submit Search" at bounding box center [293, 57] width 26 height 13
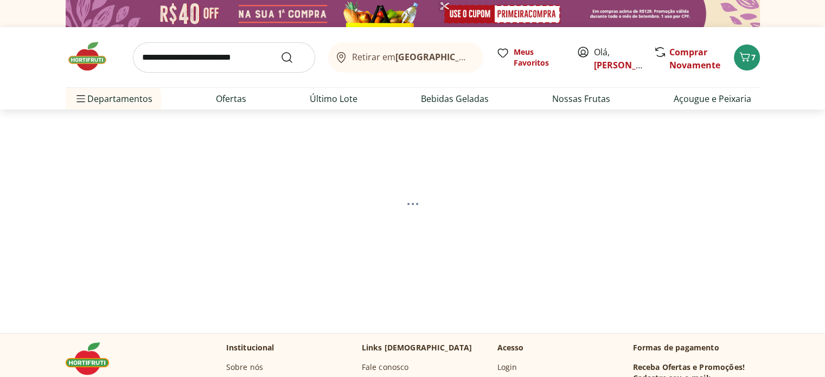
select select "**********"
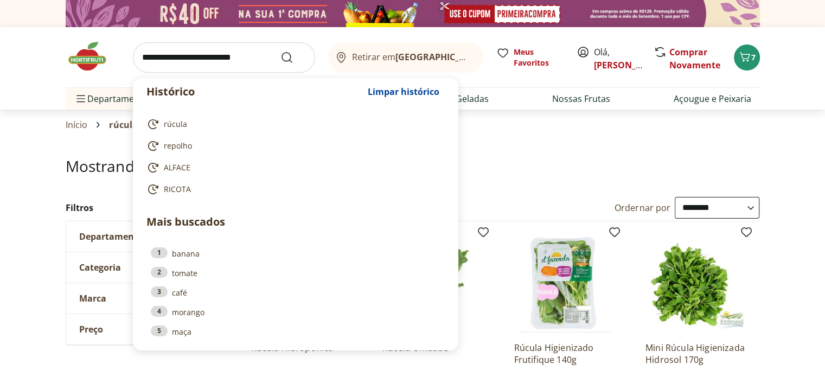
click at [236, 59] on input "search" at bounding box center [224, 57] width 182 height 30
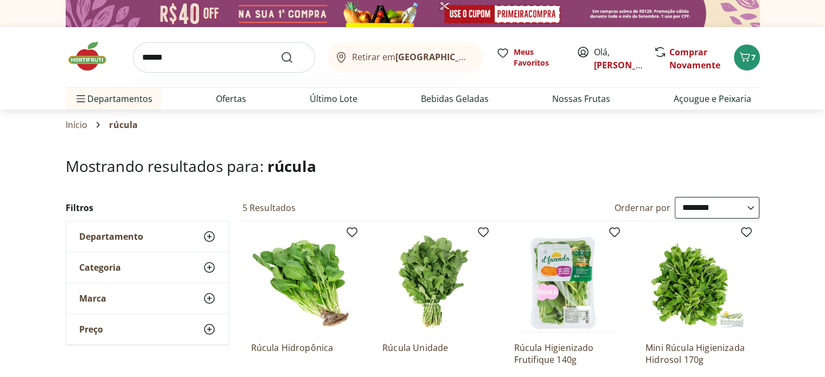
type input "******"
click at [280, 51] on button "Submit Search" at bounding box center [293, 57] width 26 height 13
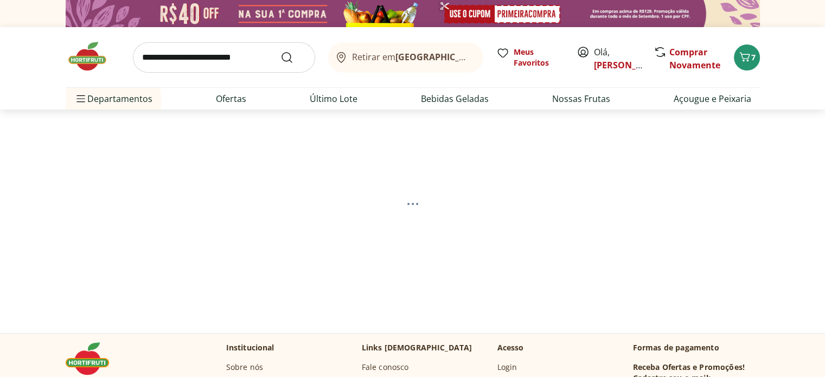
select select "**********"
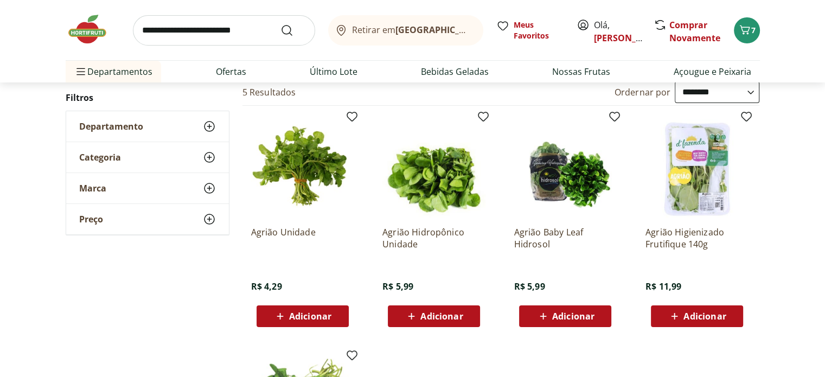
scroll to position [108, 0]
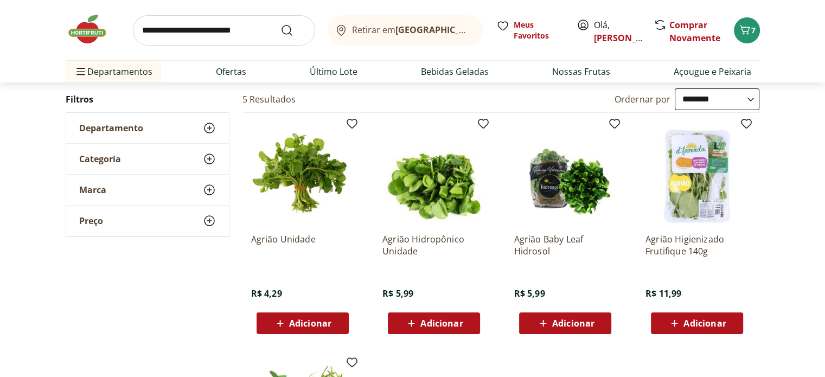
click at [299, 319] on span "Adicionar" at bounding box center [310, 323] width 42 height 9
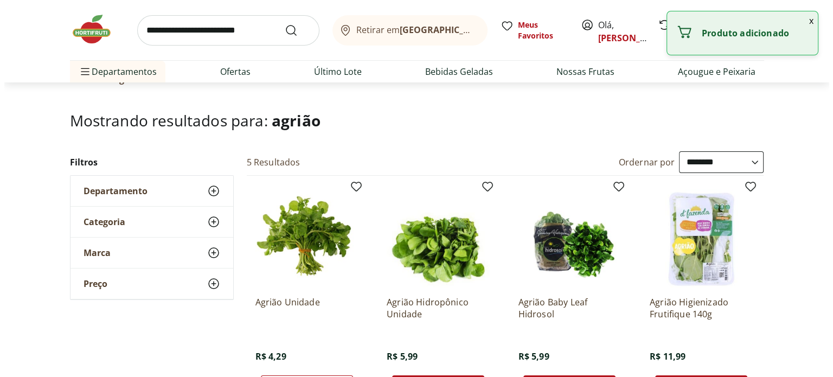
scroll to position [0, 0]
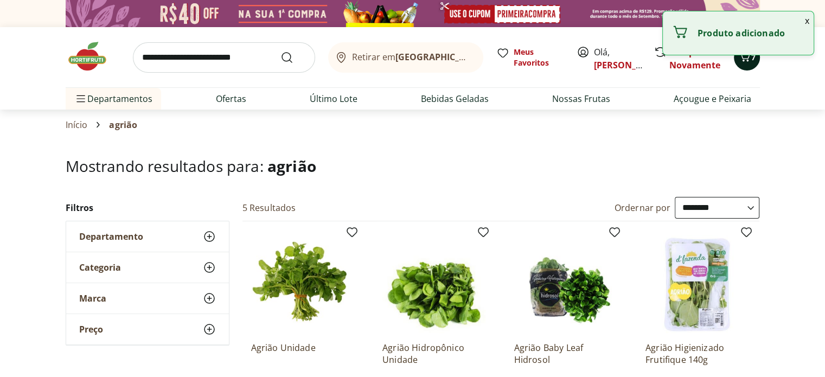
click at [751, 60] on span "7" at bounding box center [753, 57] width 4 height 10
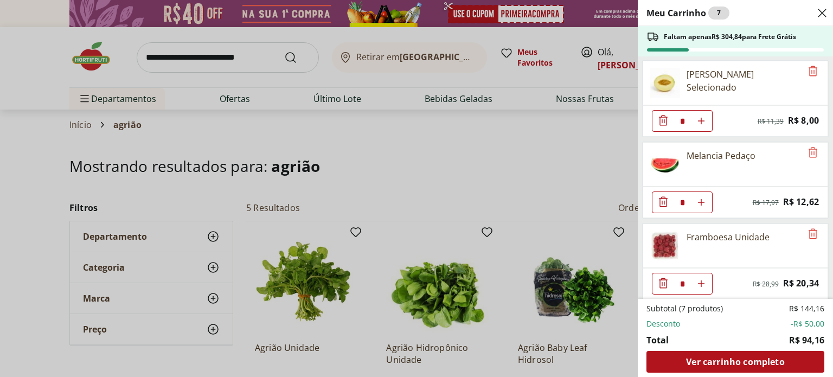
scroll to position [326, 0]
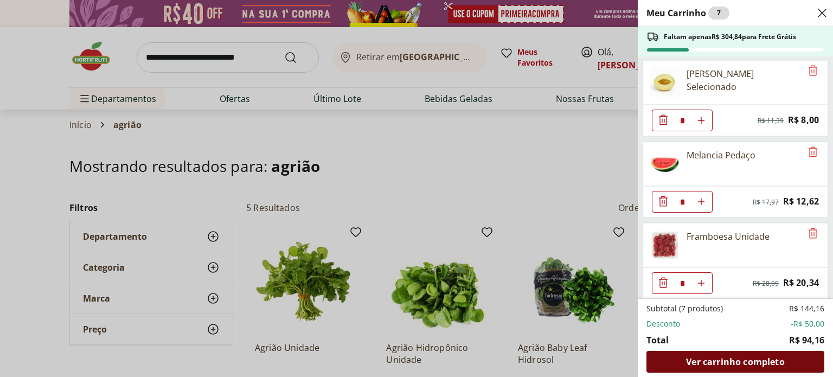
click at [768, 363] on span "Ver carrinho completo" at bounding box center [735, 361] width 98 height 9
